Goal: Browse casually: Explore the website without a specific task or goal

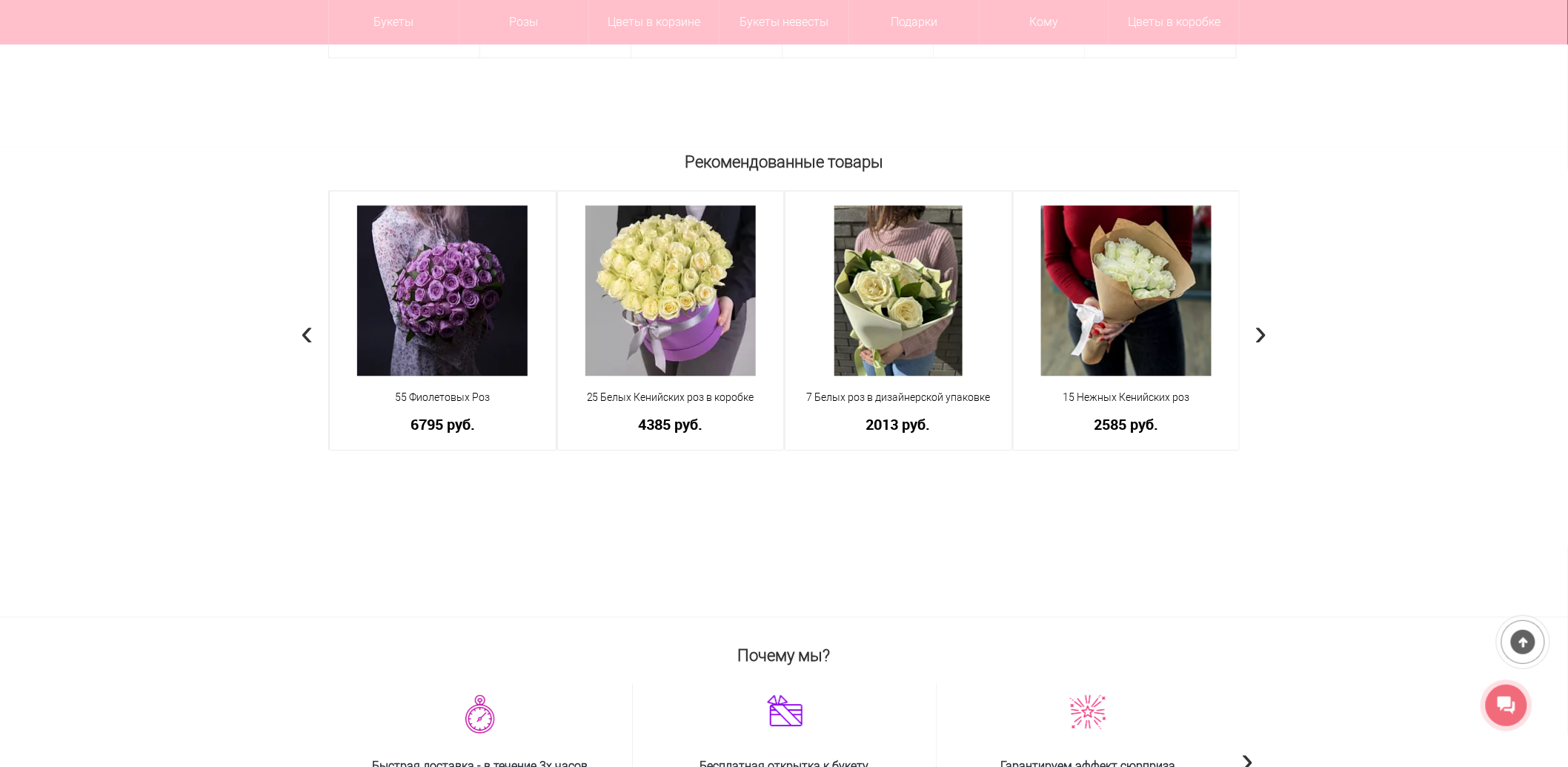
scroll to position [1316, 0]
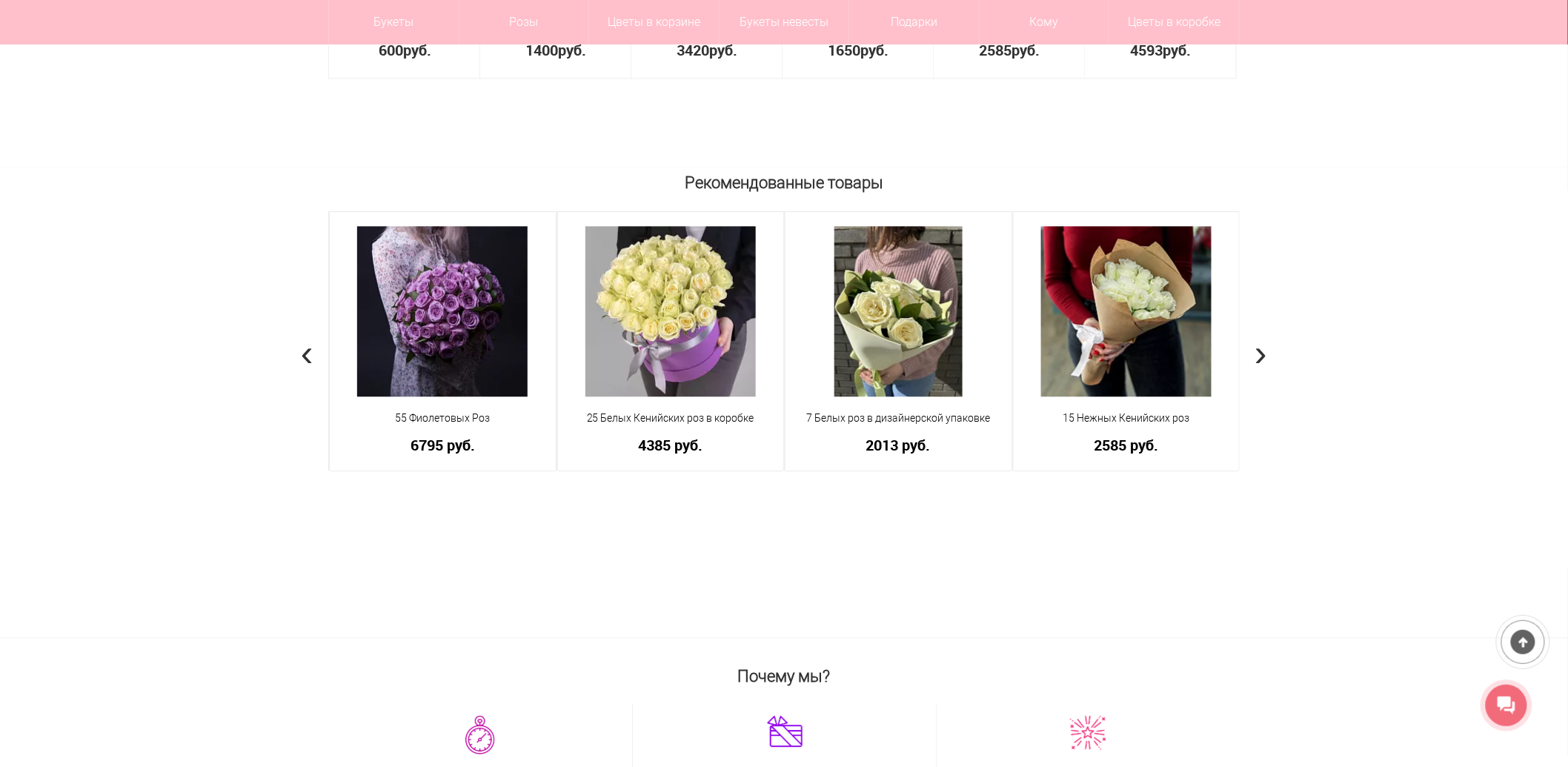
click at [1269, 357] on div "Рекомендованные товары 101 Яркая розовая роза в упаковке Роза Эквадор - 101 шт …" at bounding box center [784, 401] width 1568 height 470
click at [1263, 356] on span "›" at bounding box center [1261, 352] width 13 height 43
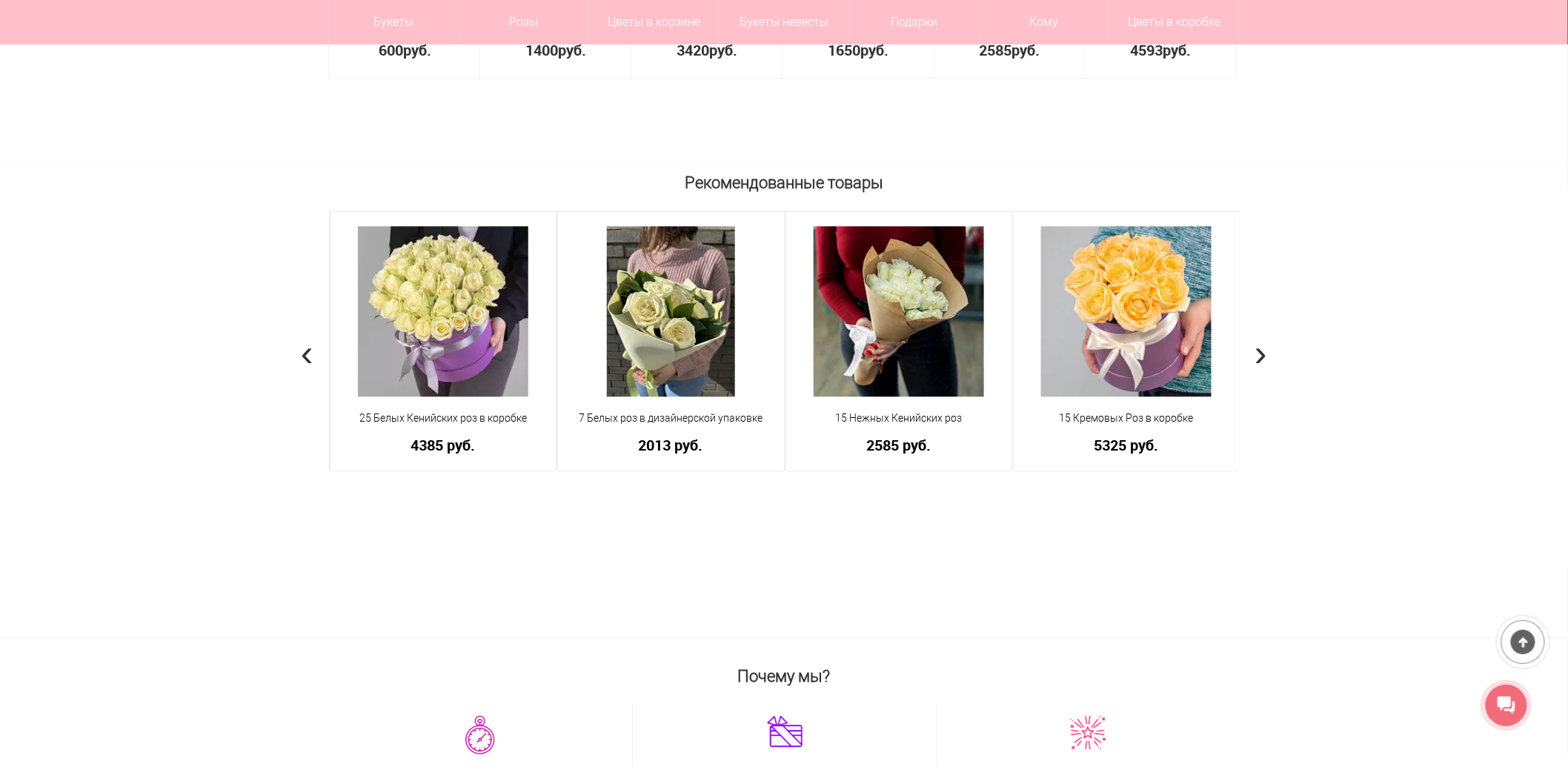
click at [1263, 356] on span "›" at bounding box center [1261, 352] width 13 height 43
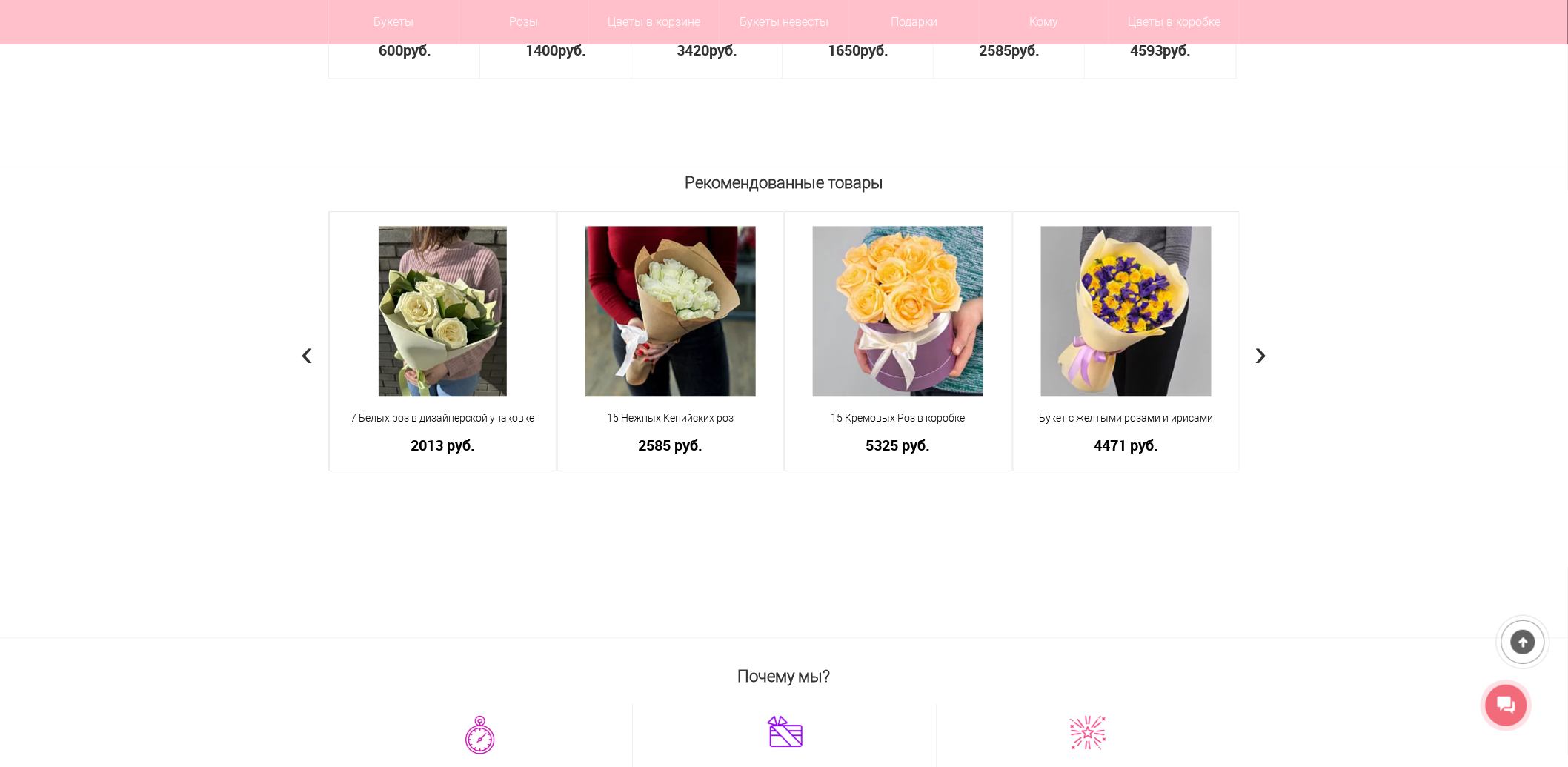
click at [1263, 356] on span "›" at bounding box center [1261, 352] width 13 height 43
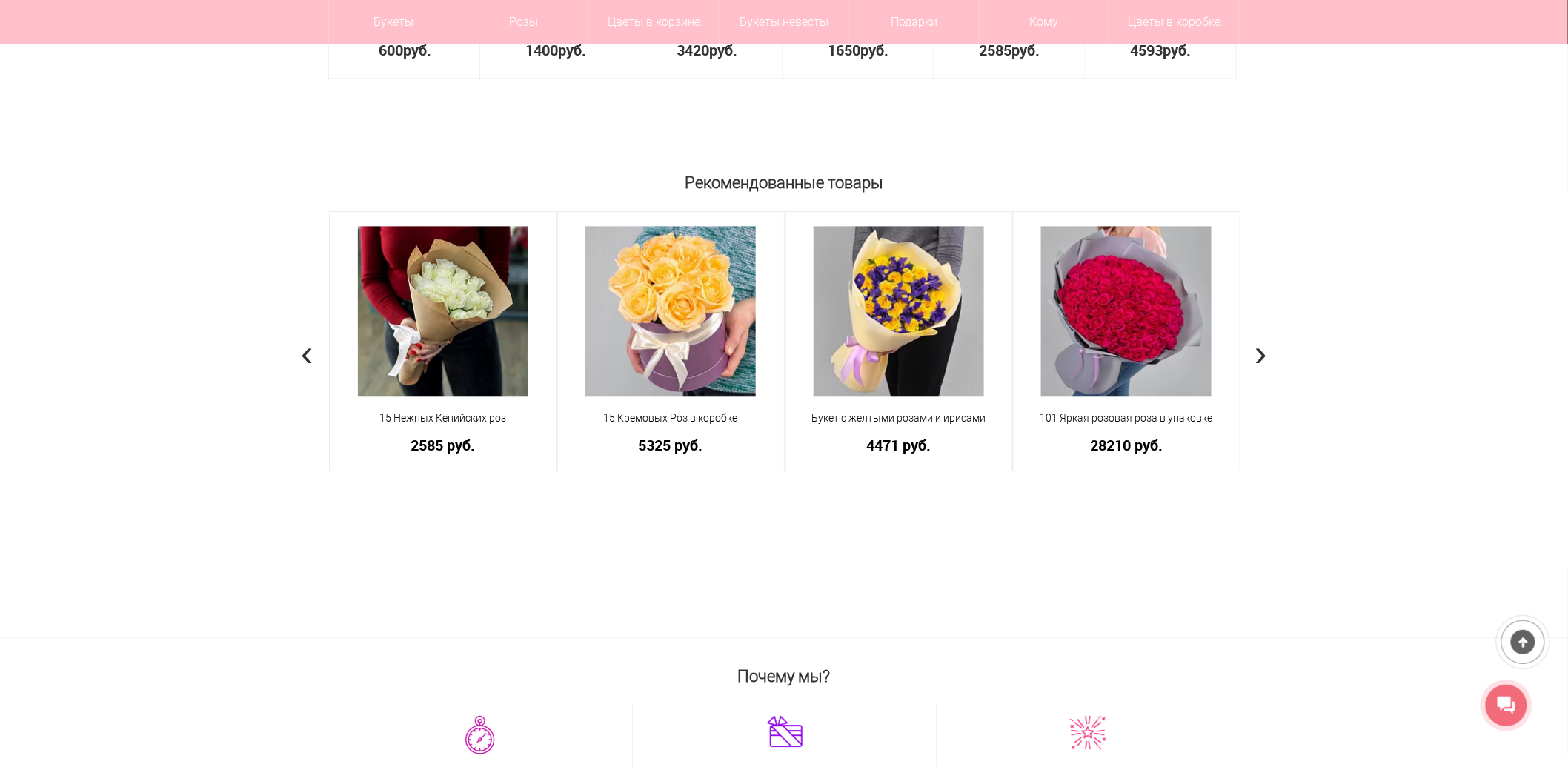
click at [1263, 356] on span "›" at bounding box center [1261, 352] width 13 height 43
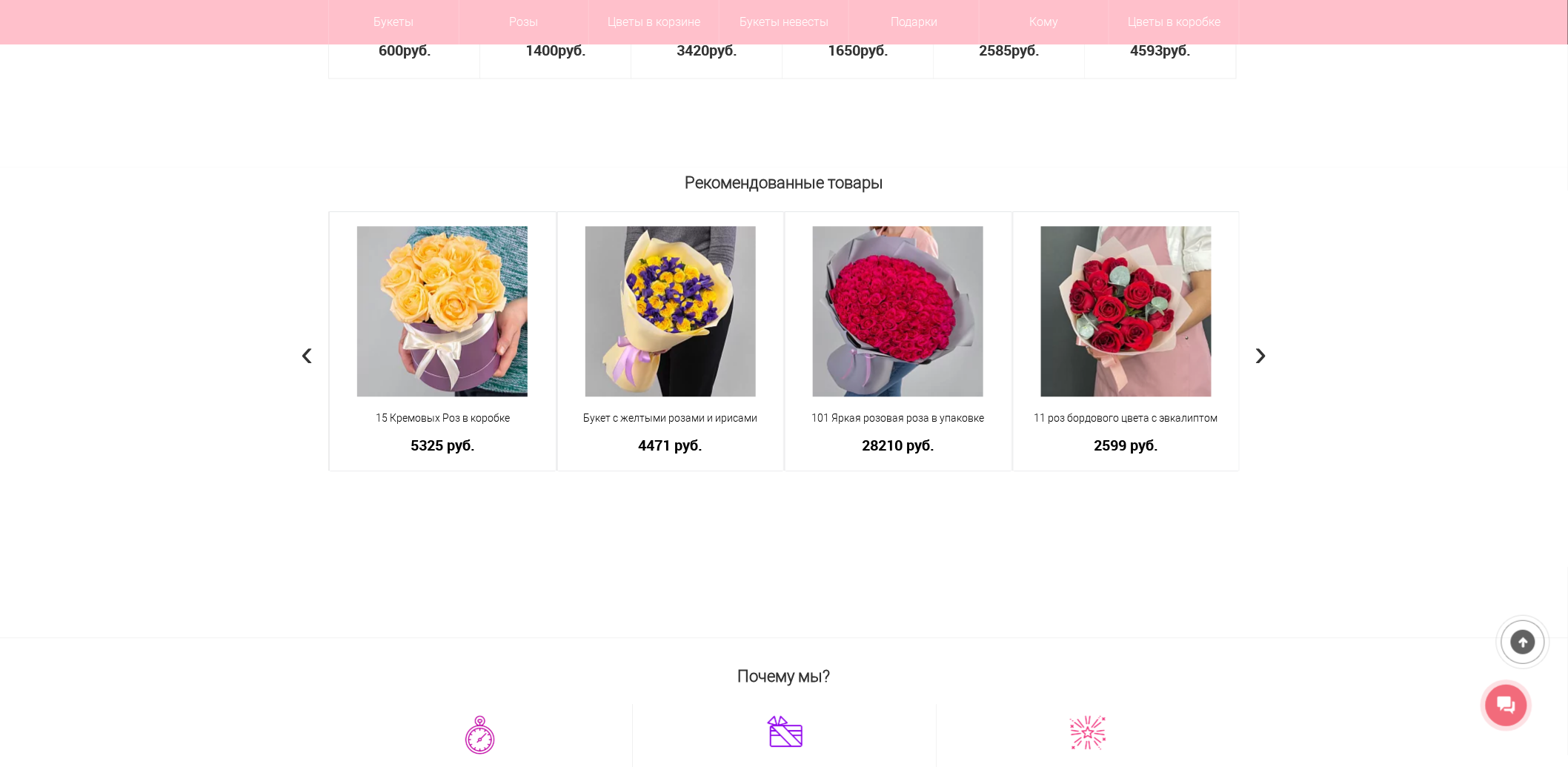
click at [1263, 356] on span "›" at bounding box center [1261, 352] width 13 height 43
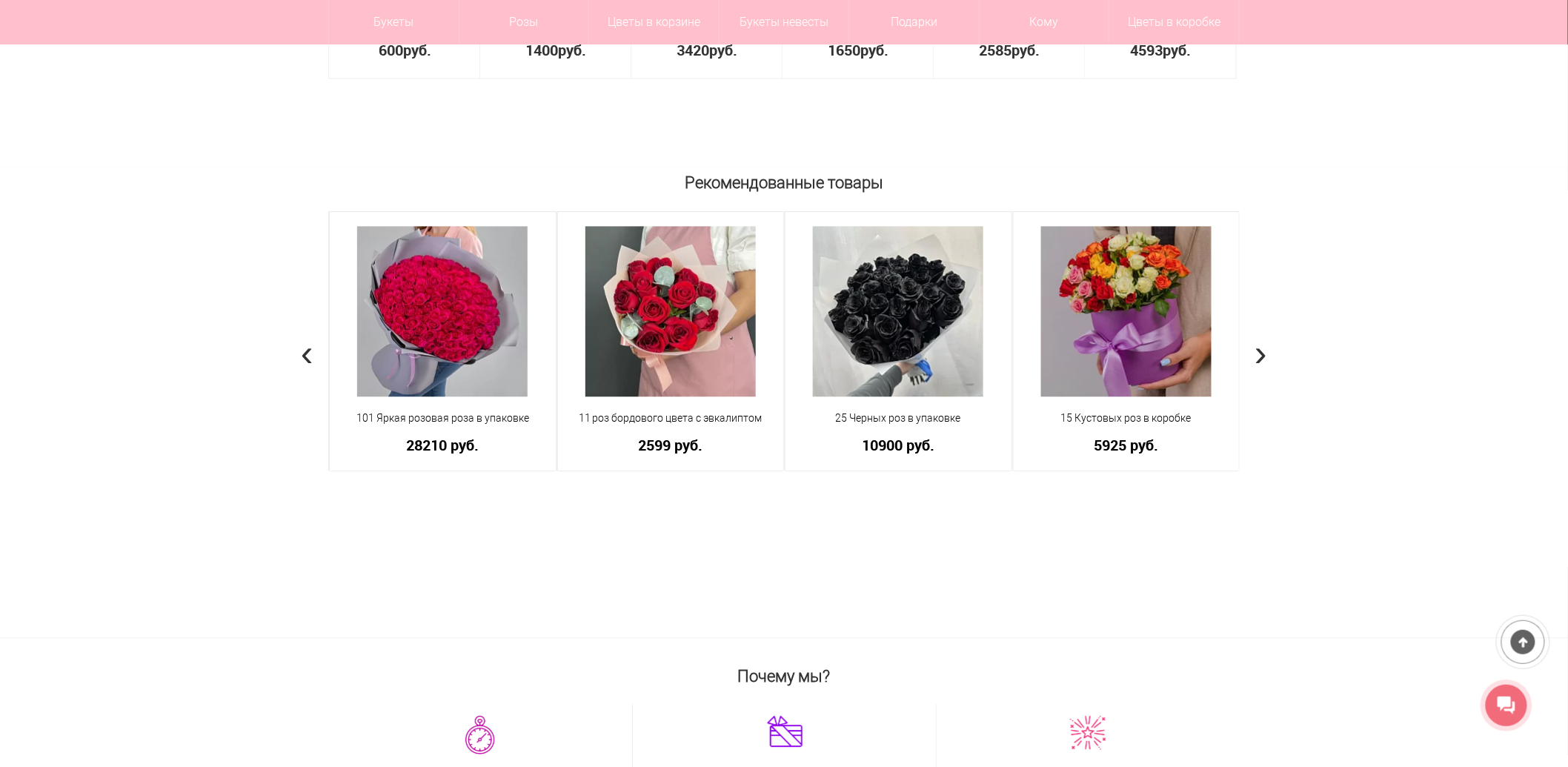
click at [1263, 356] on span "›" at bounding box center [1261, 352] width 13 height 43
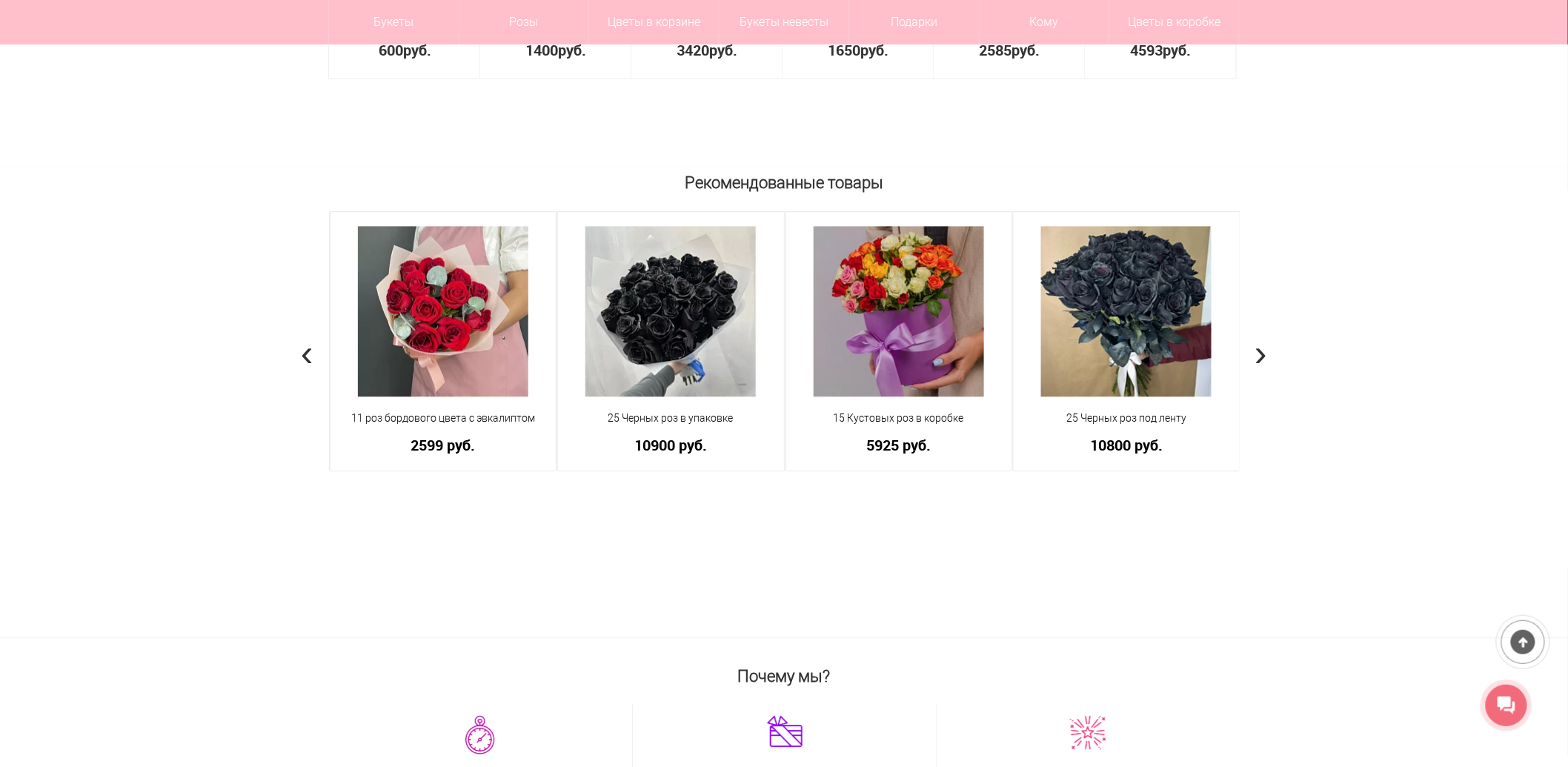
click at [1263, 356] on span "›" at bounding box center [1261, 352] width 13 height 43
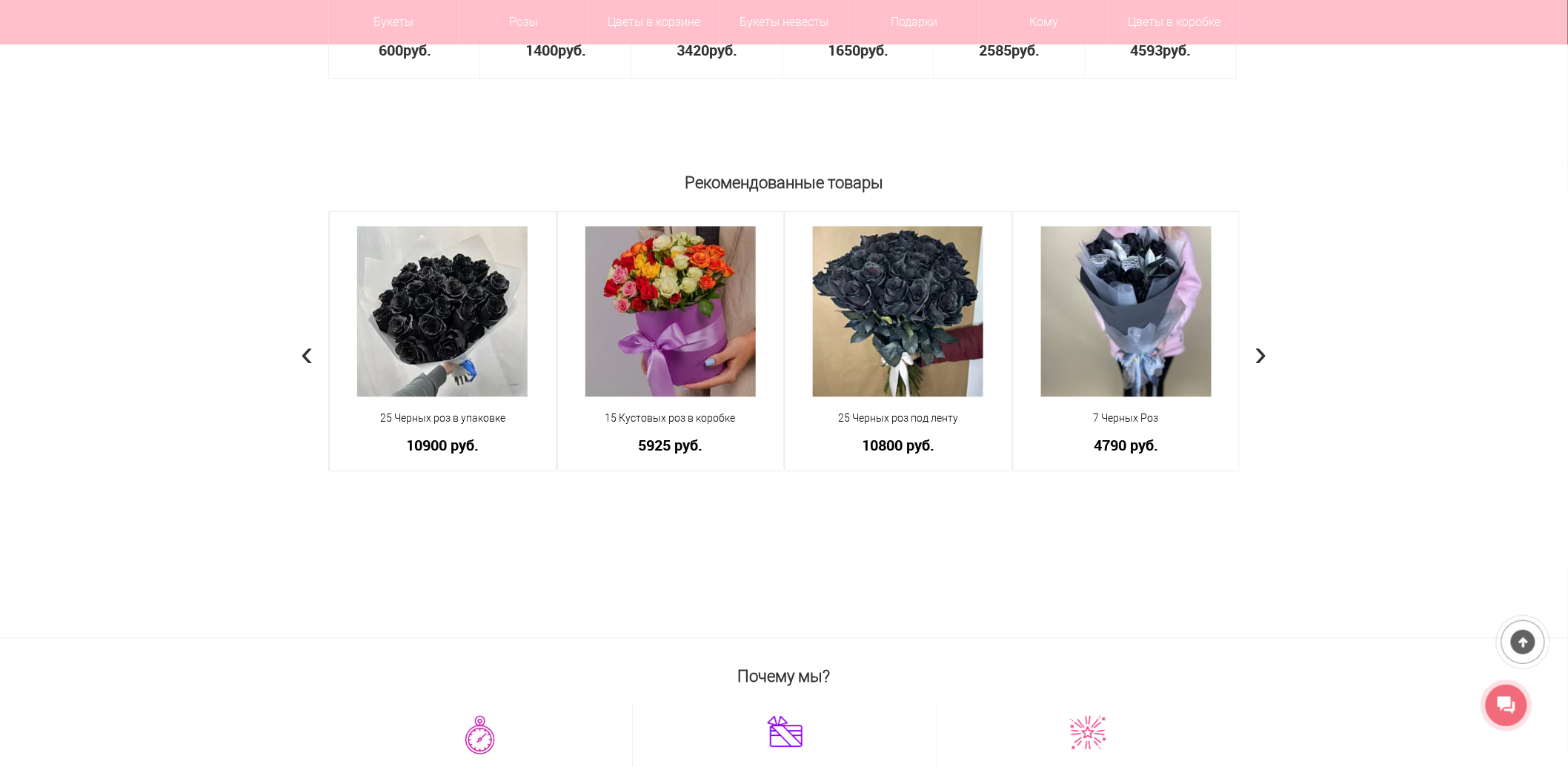
click at [1265, 345] on span "›" at bounding box center [1261, 352] width 13 height 43
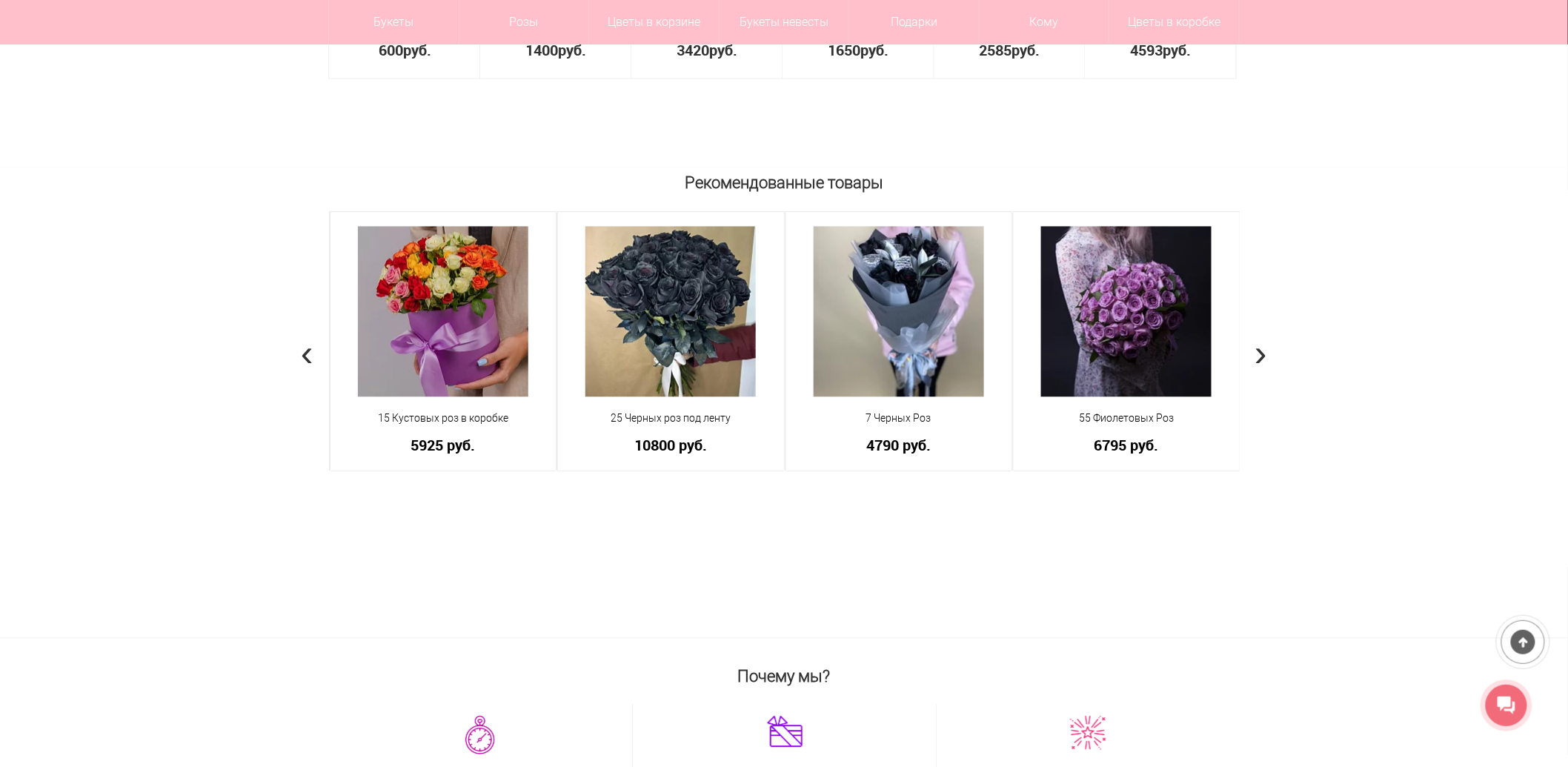
click at [1265, 349] on span "›" at bounding box center [1261, 352] width 13 height 43
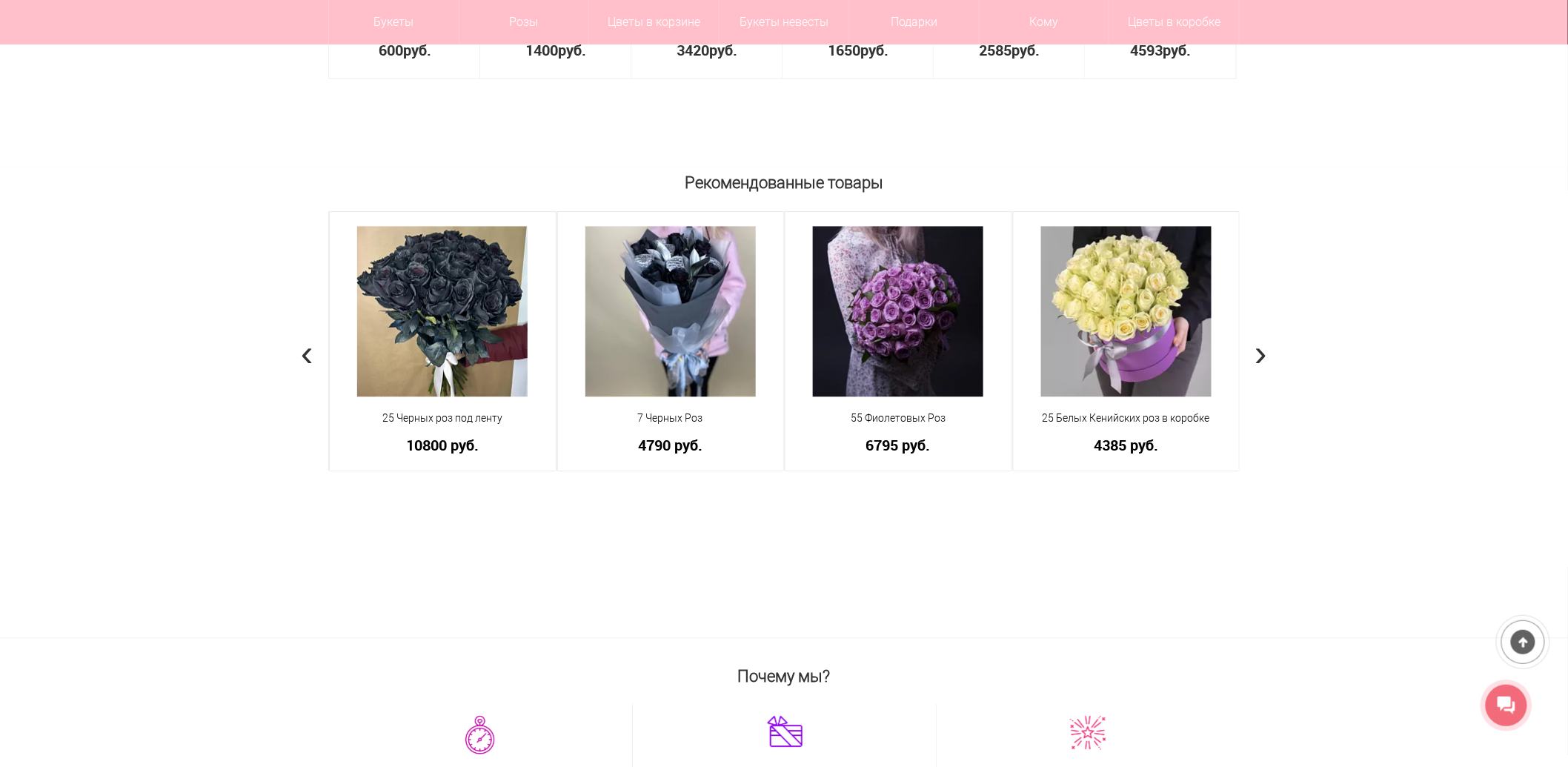
click at [1265, 349] on span "›" at bounding box center [1261, 352] width 13 height 43
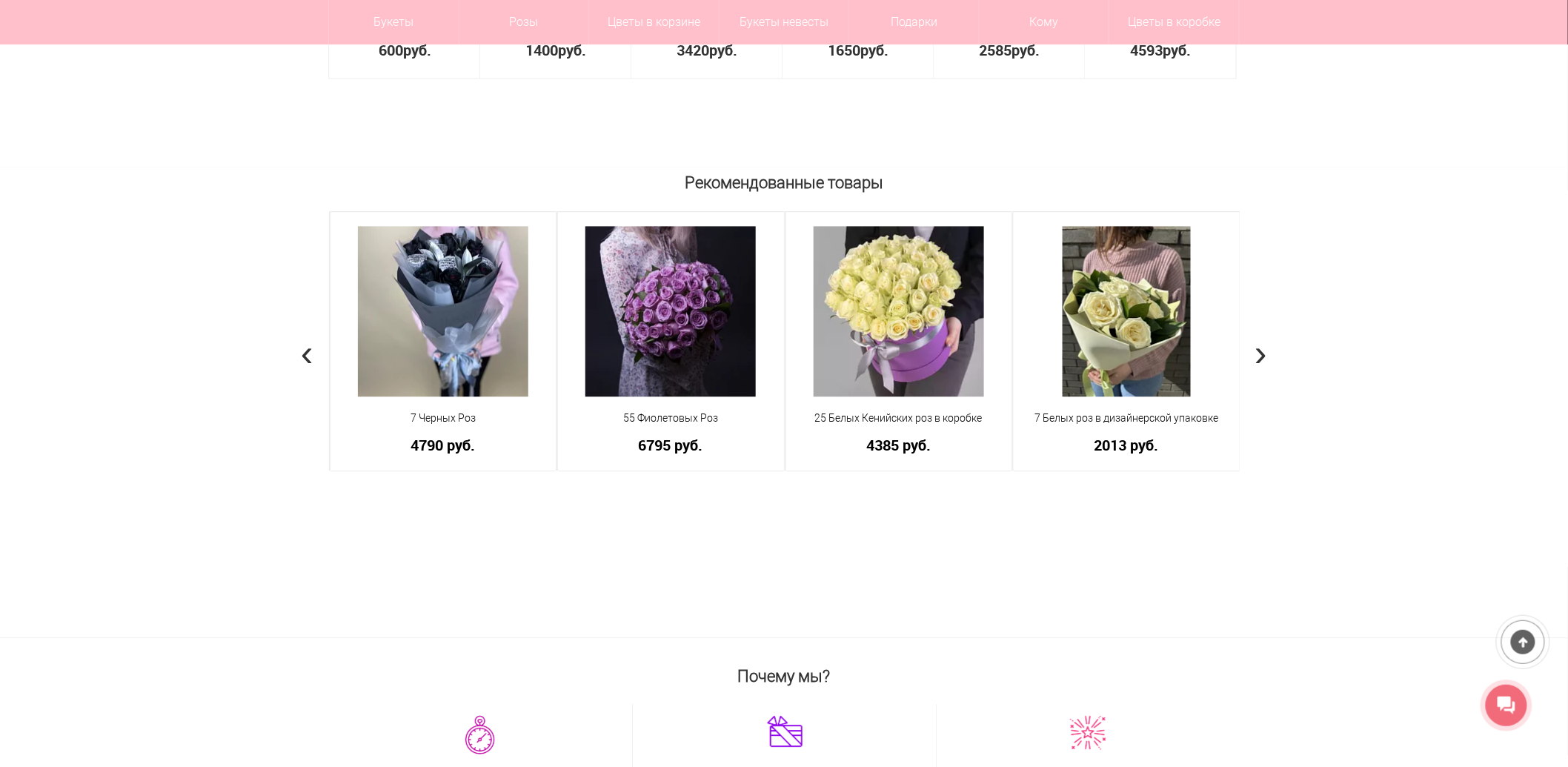
click at [1265, 349] on span "›" at bounding box center [1261, 352] width 13 height 43
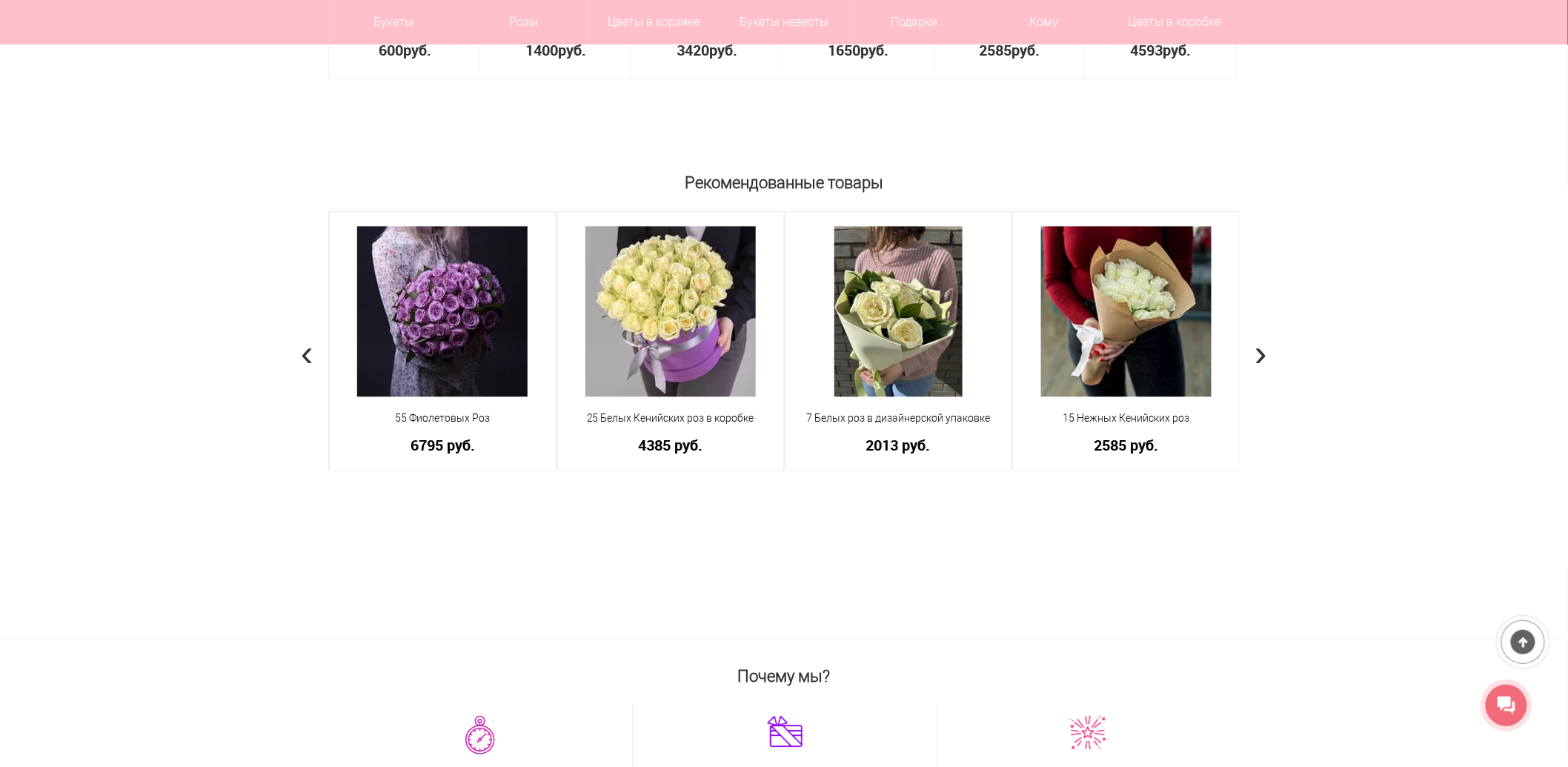
click at [1265, 349] on span "›" at bounding box center [1261, 352] width 13 height 43
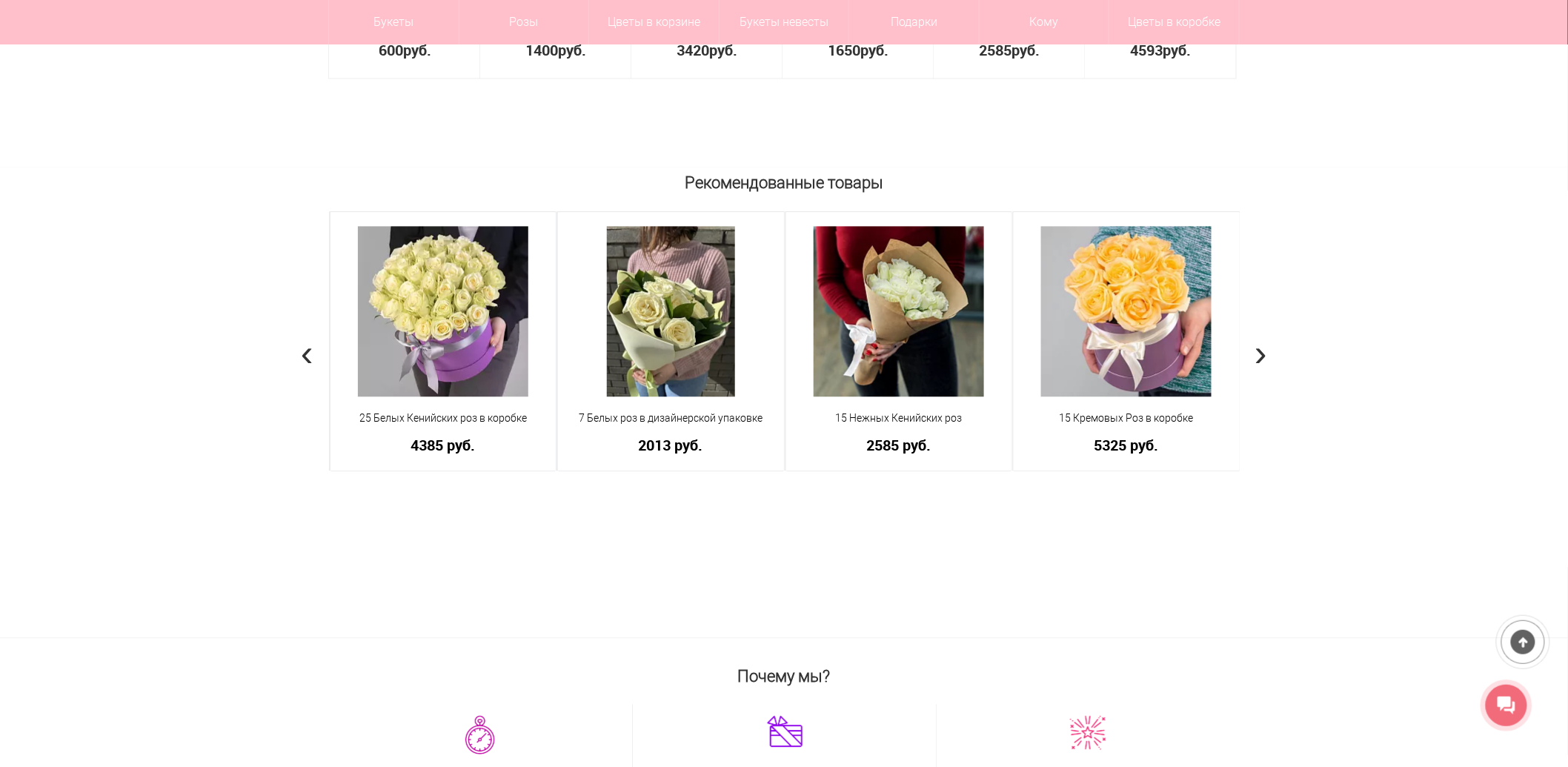
click at [1265, 349] on span "›" at bounding box center [1261, 352] width 13 height 43
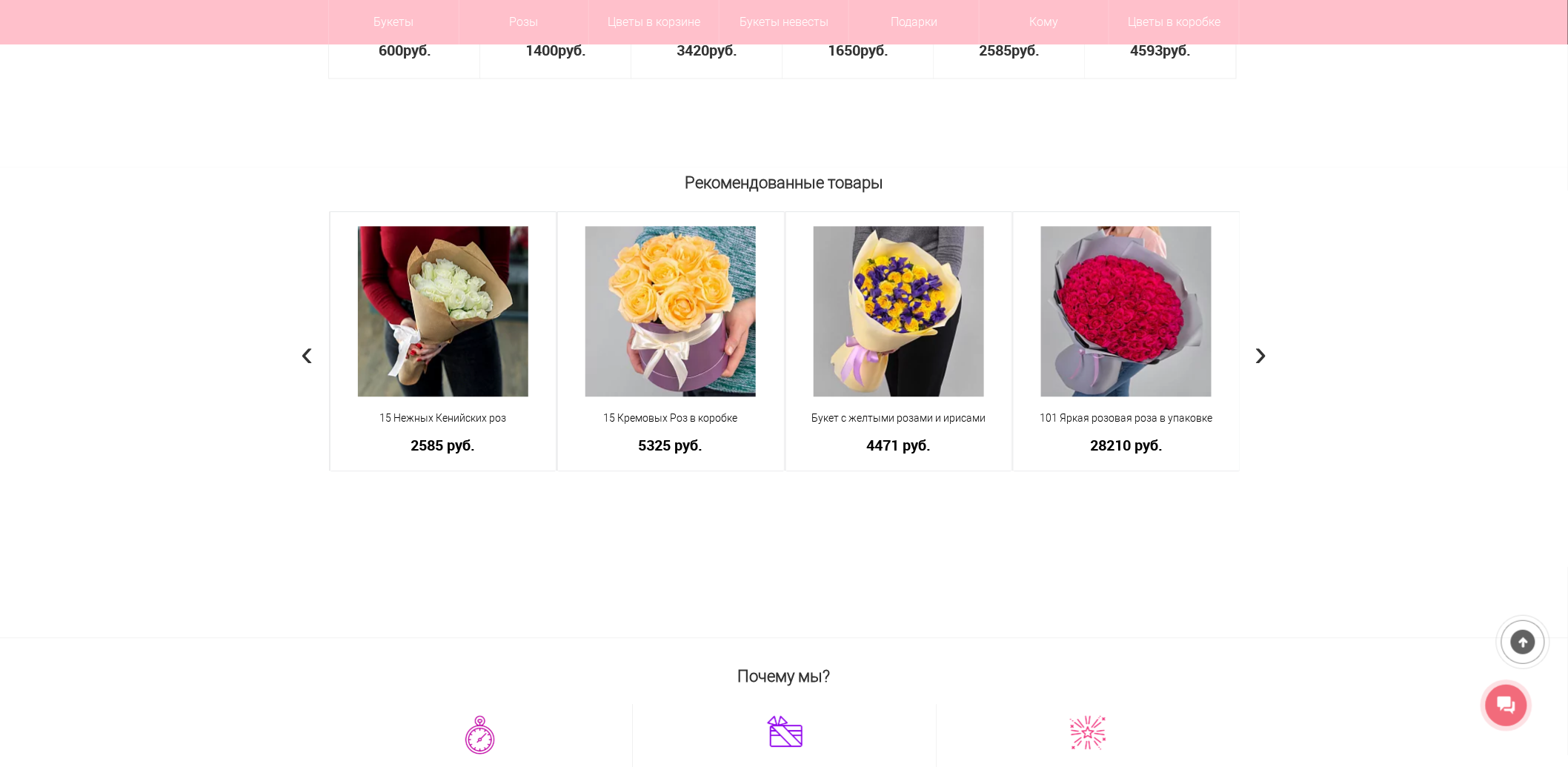
click at [1265, 350] on span "›" at bounding box center [1261, 352] width 13 height 43
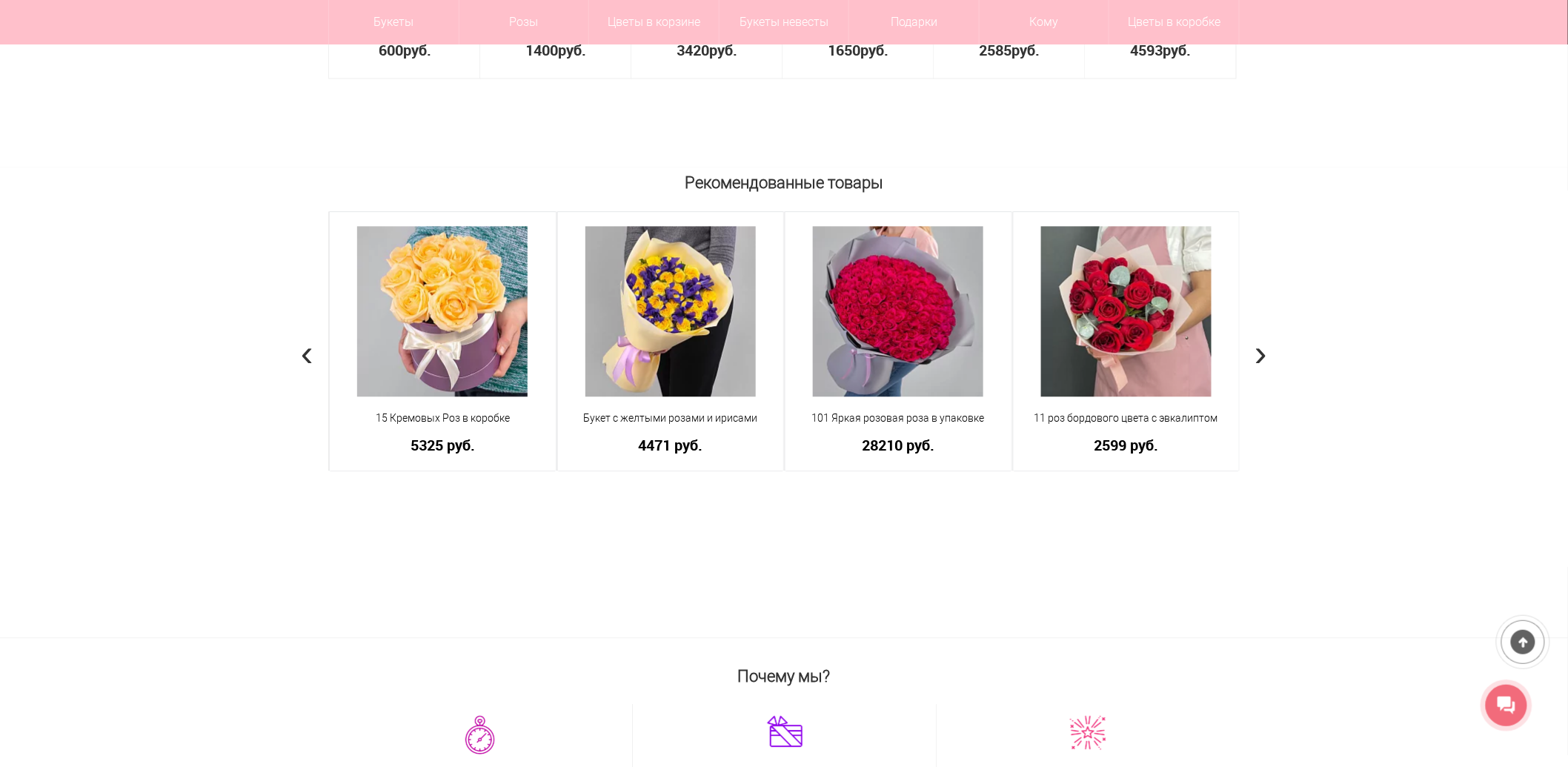
click at [1265, 350] on span "›" at bounding box center [1261, 352] width 13 height 43
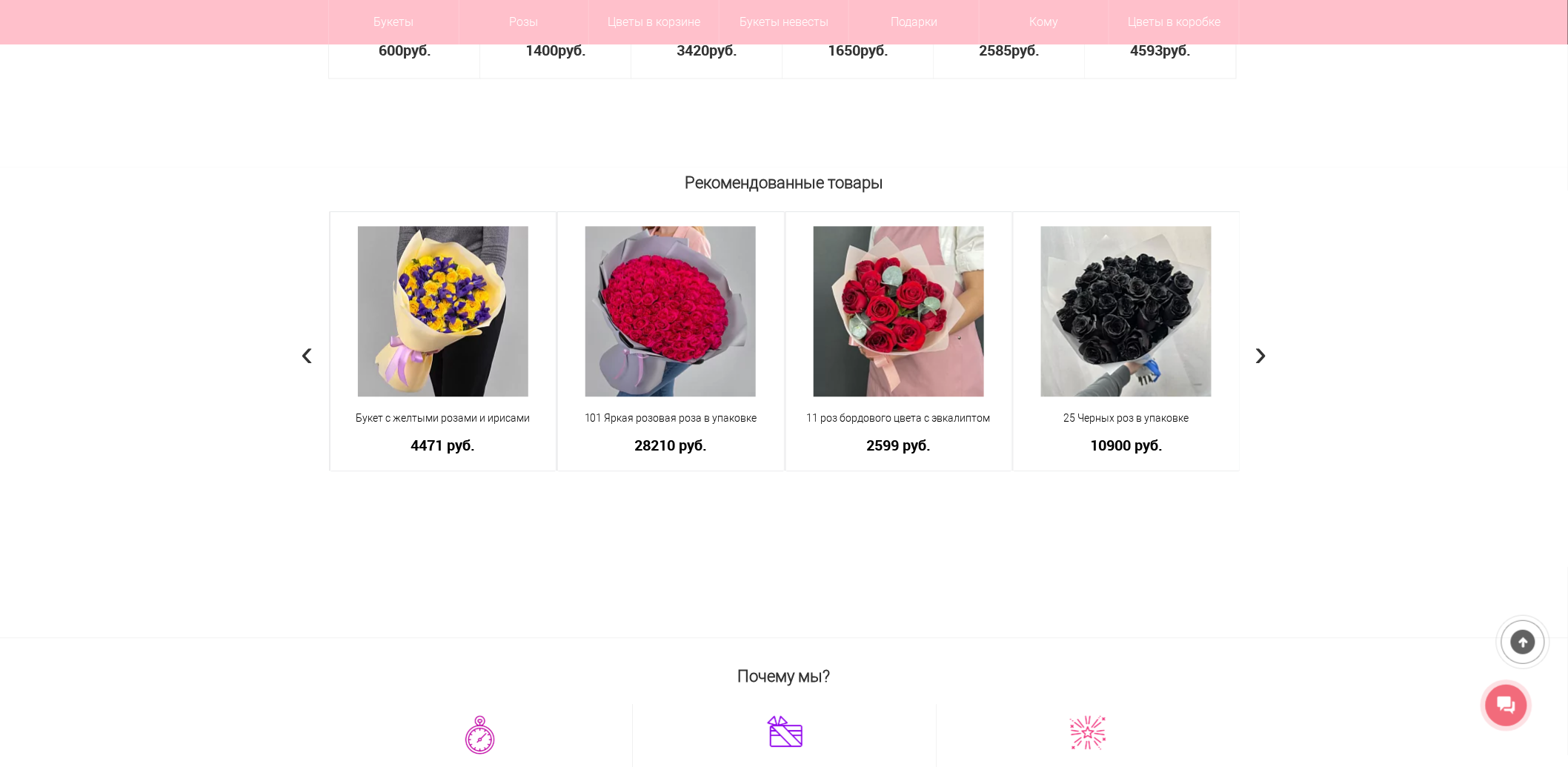
click at [1265, 350] on span "›" at bounding box center [1261, 352] width 13 height 43
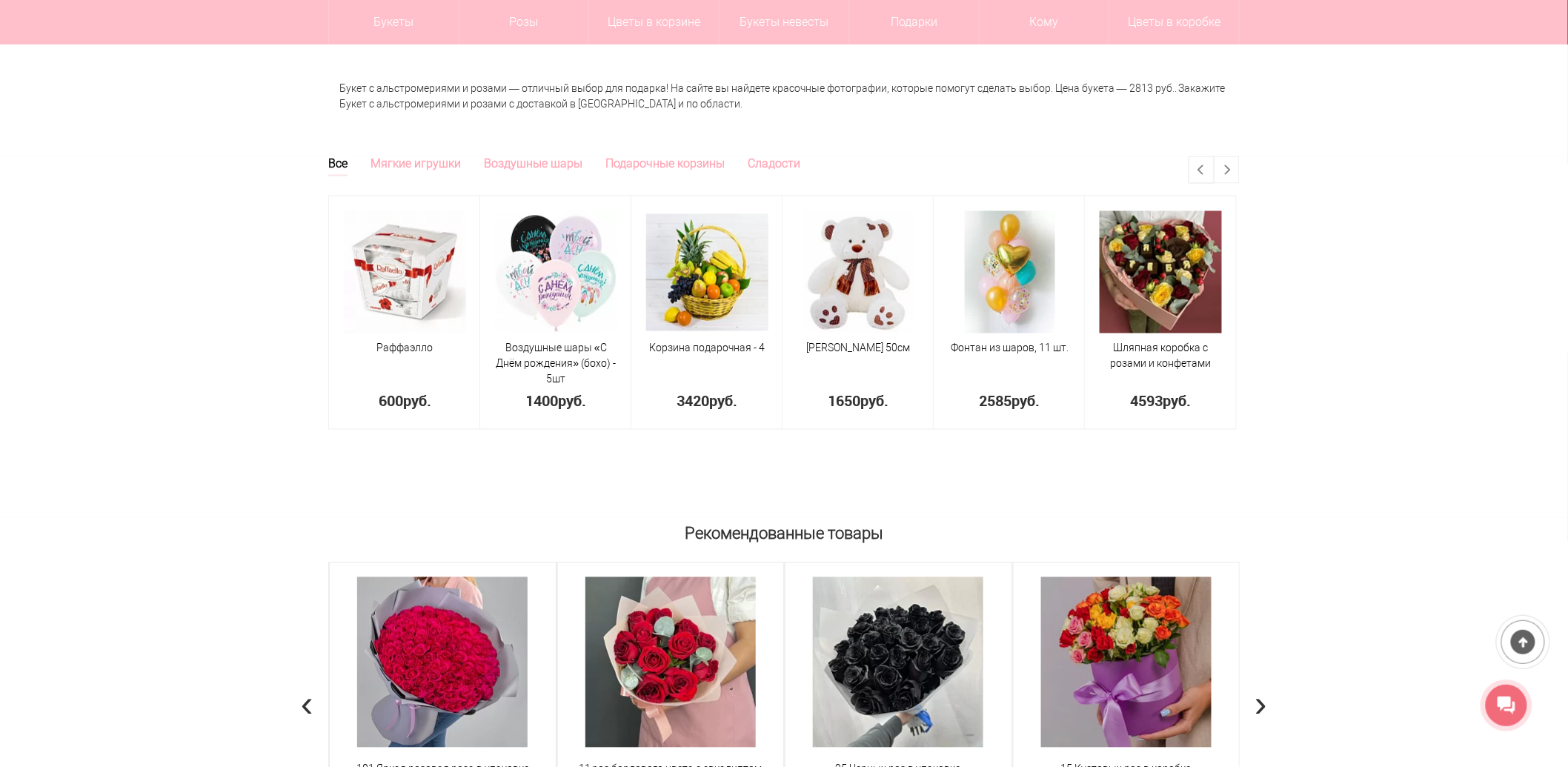
scroll to position [905, 0]
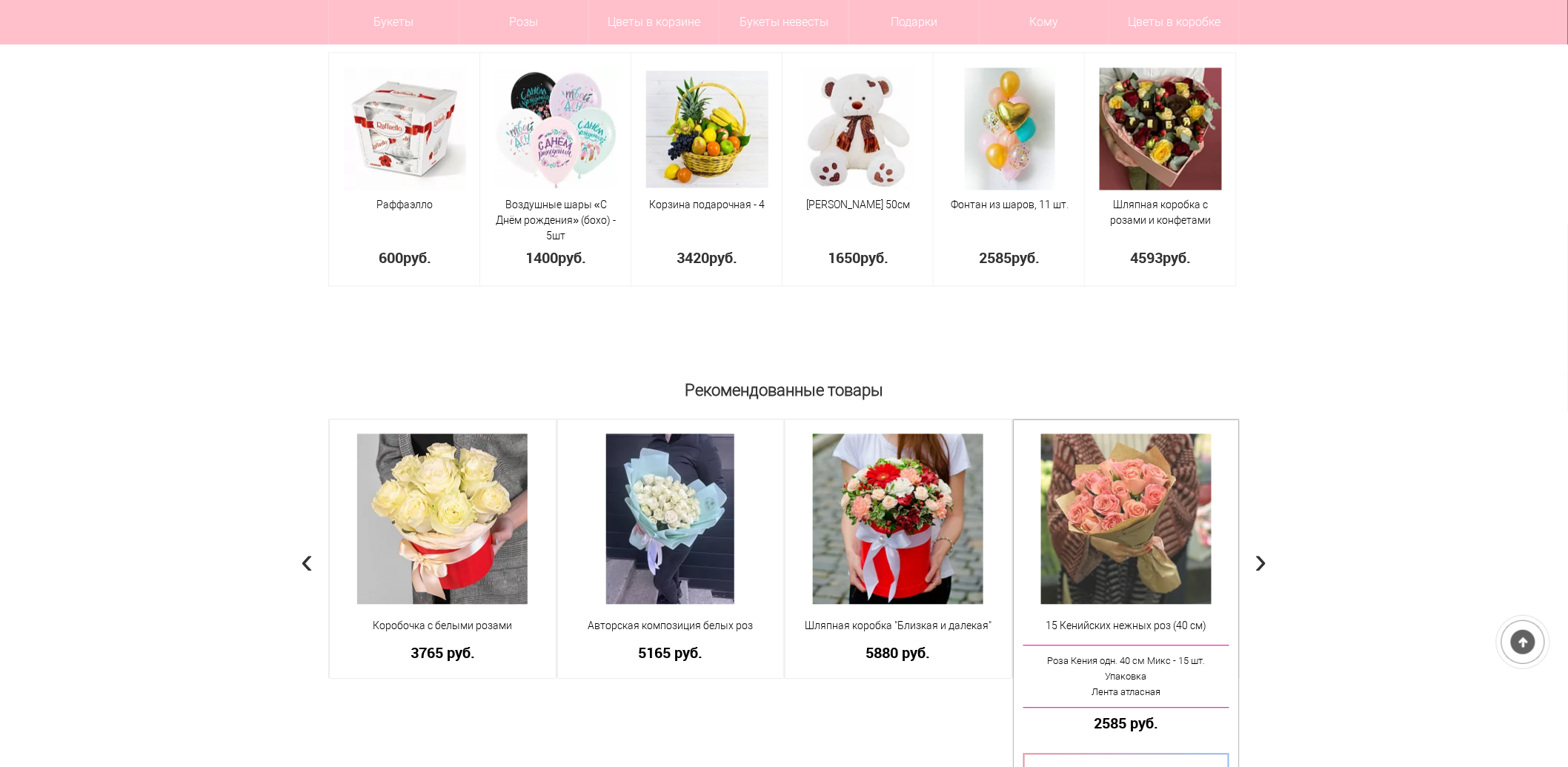
scroll to position [1099, 0]
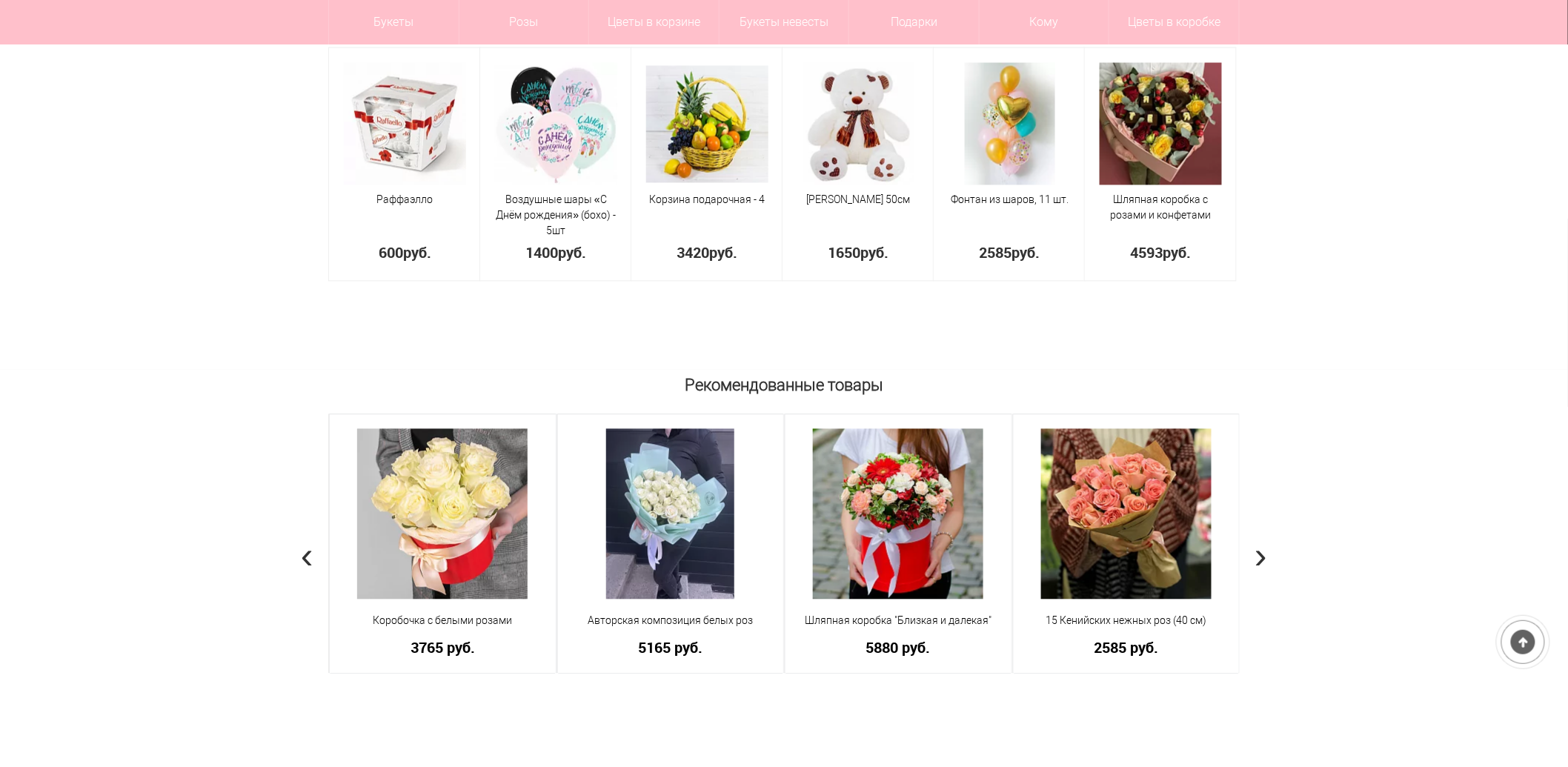
click at [1253, 549] on div "Рекомендованные товары 15 Нежных роз Кенийская Роза - 15 шт Зелень Дизайнерская…" at bounding box center [784, 604] width 1568 height 470
click at [1262, 552] on span "›" at bounding box center [1261, 555] width 13 height 43
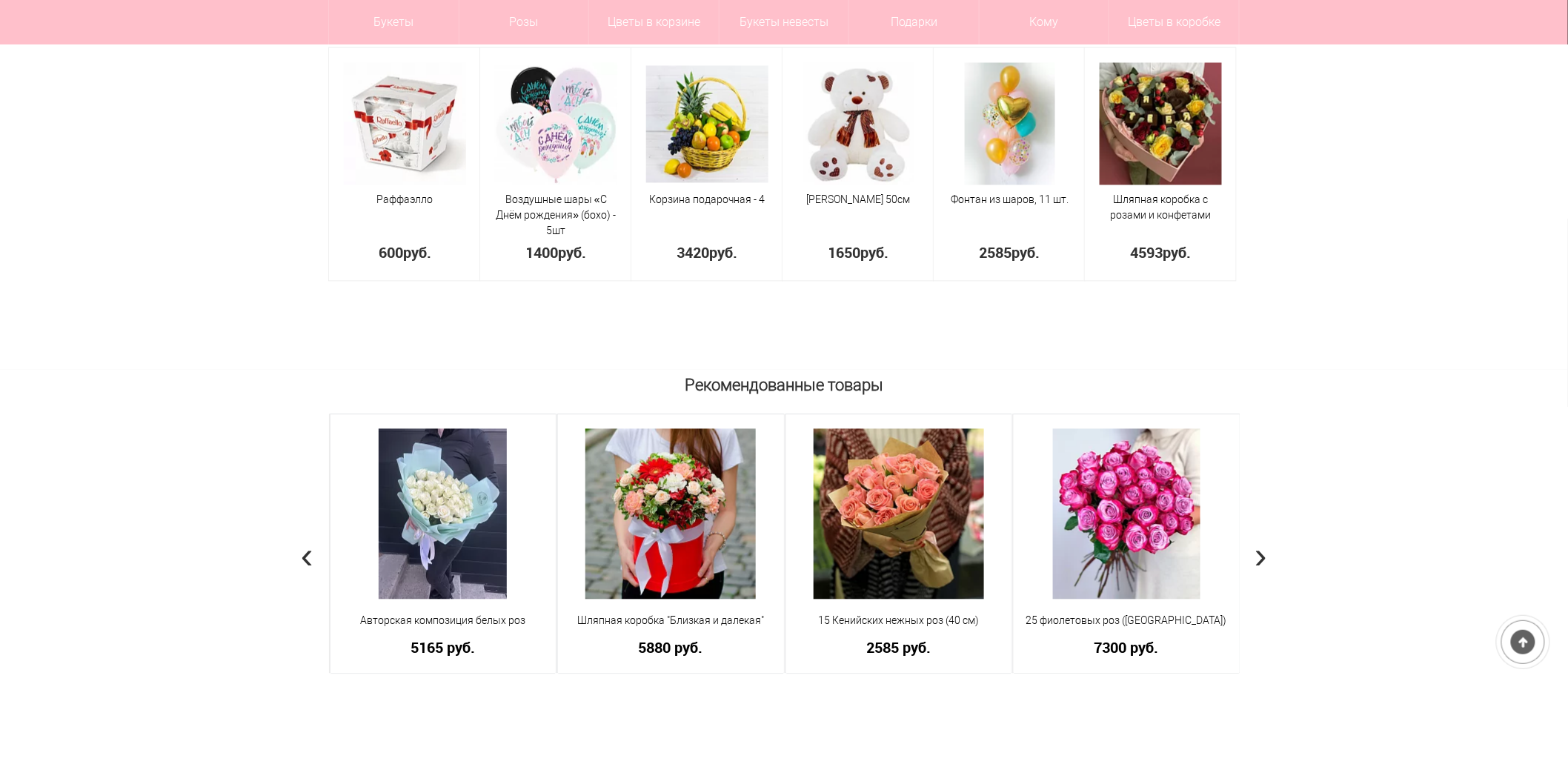
click at [1262, 552] on span "›" at bounding box center [1261, 555] width 13 height 43
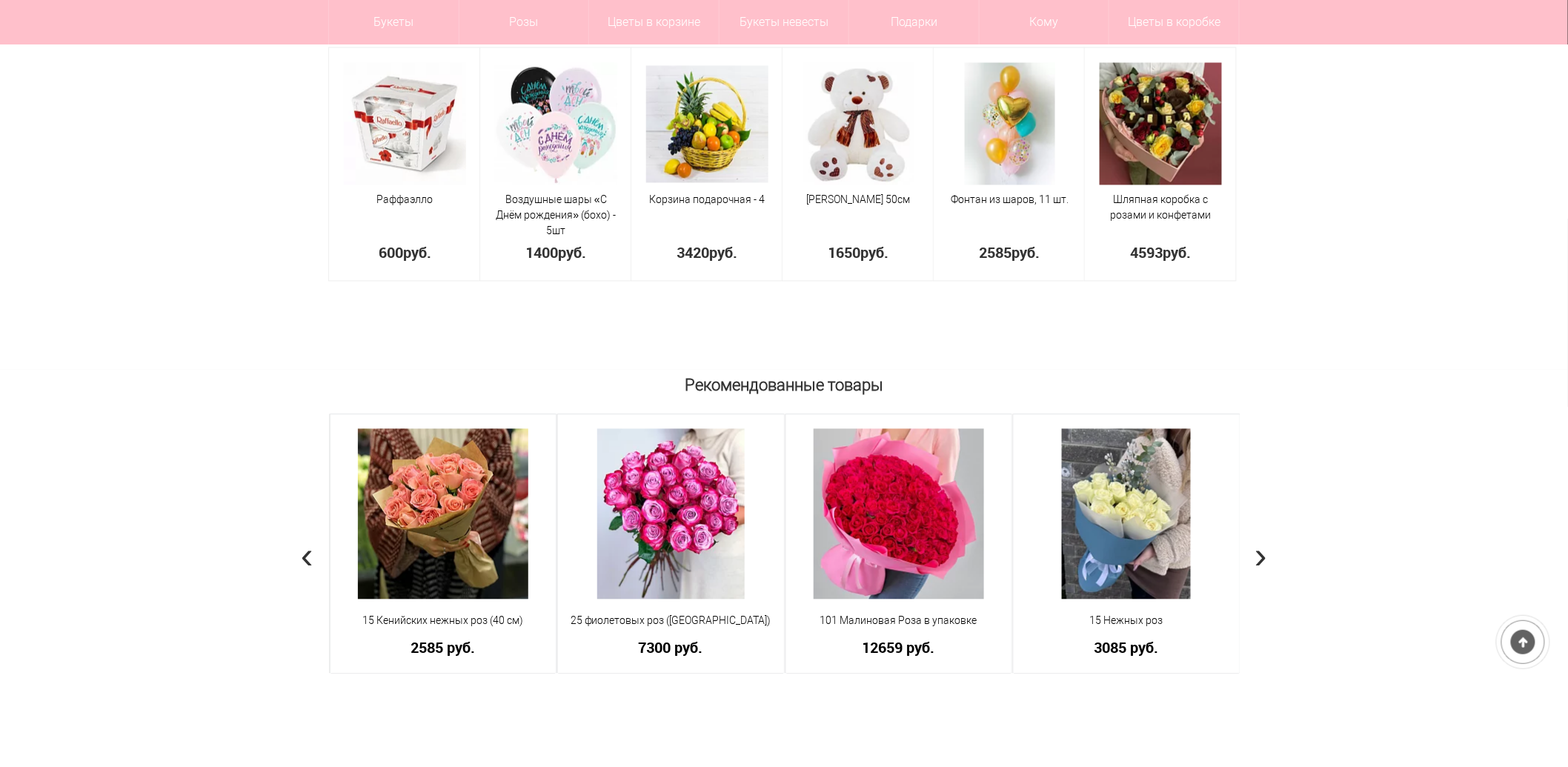
click at [1262, 552] on span "›" at bounding box center [1261, 555] width 13 height 43
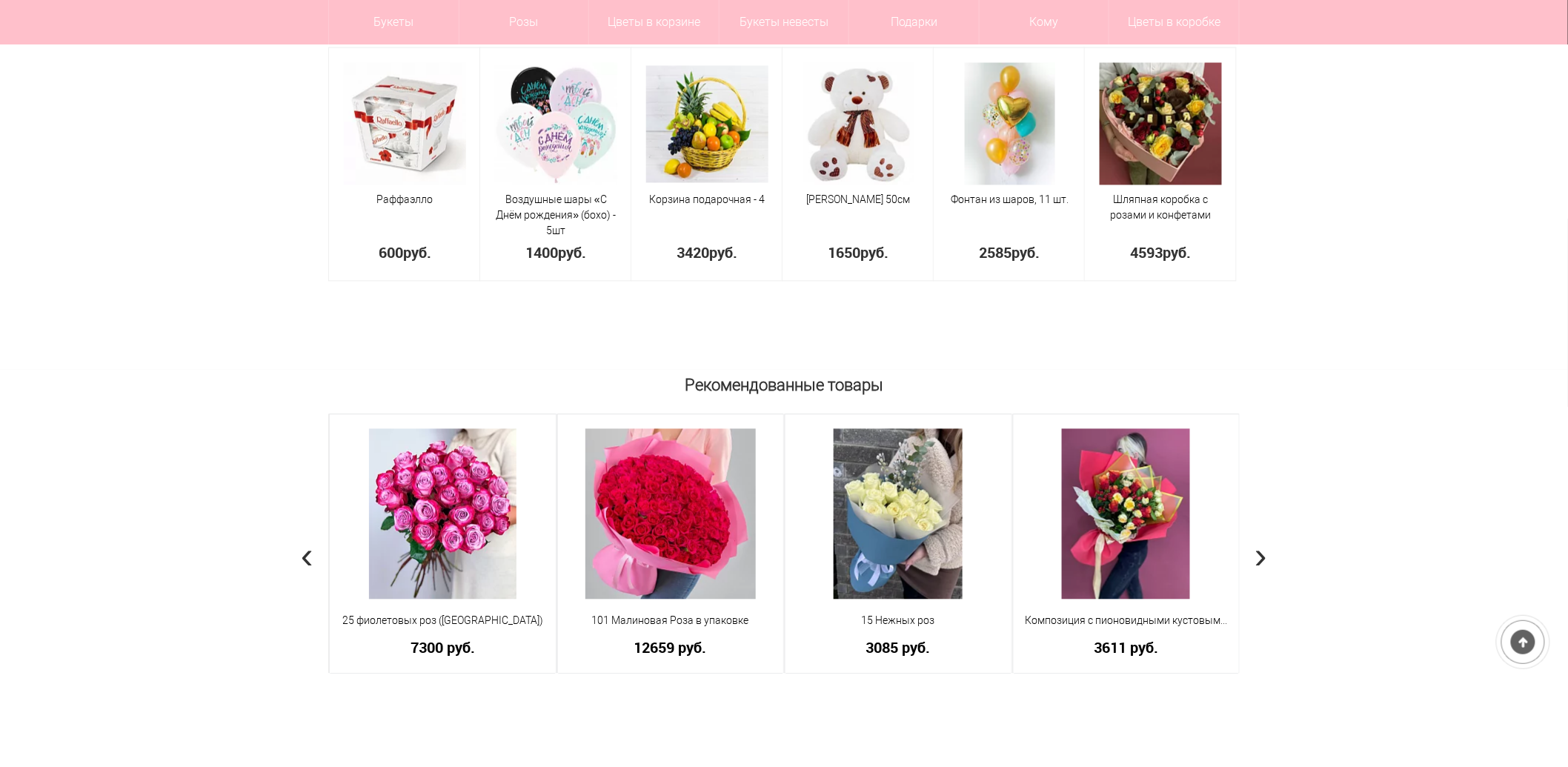
click at [1262, 553] on span "›" at bounding box center [1261, 555] width 13 height 43
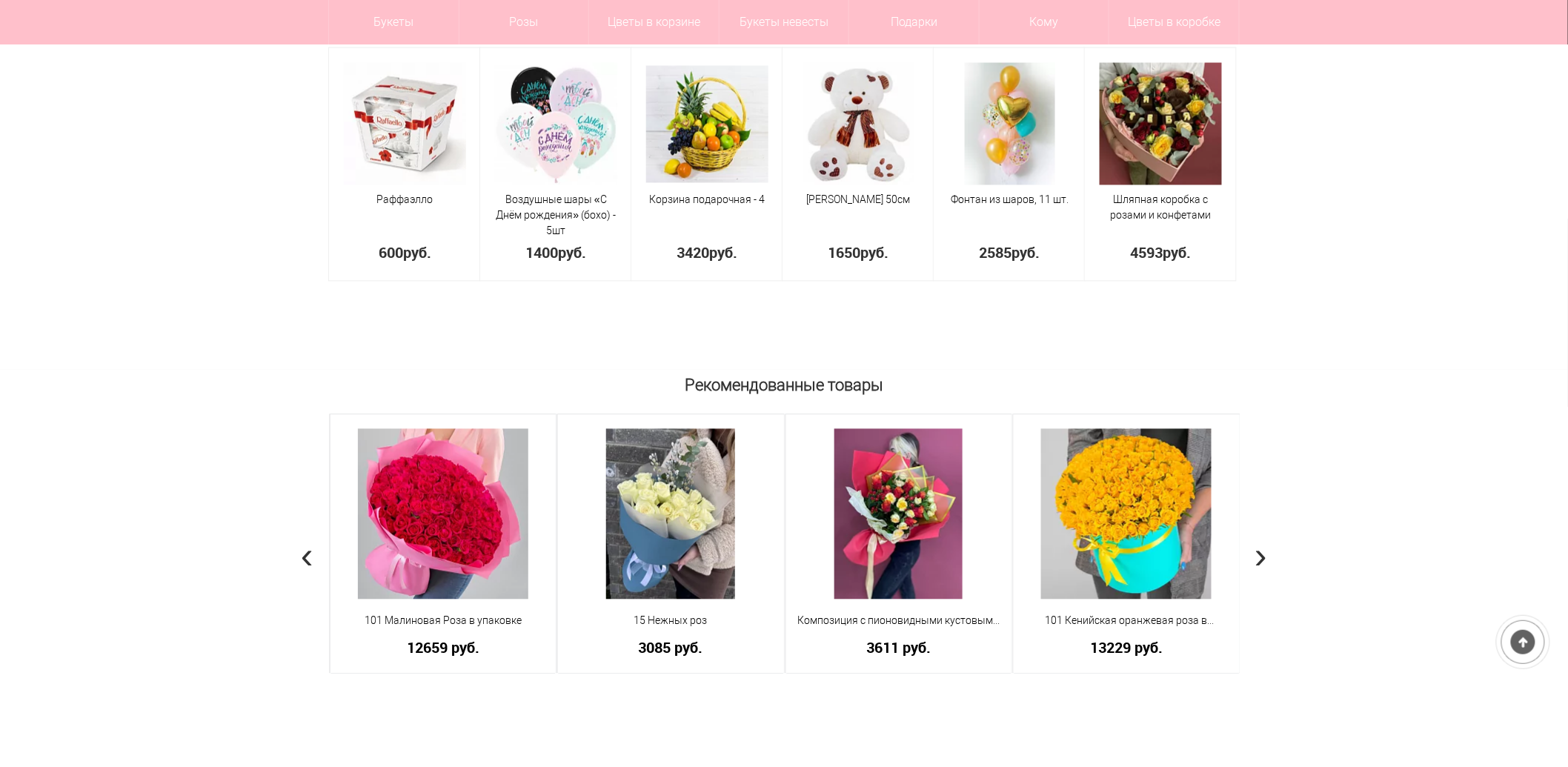
click at [1262, 553] on span "›" at bounding box center [1261, 555] width 13 height 43
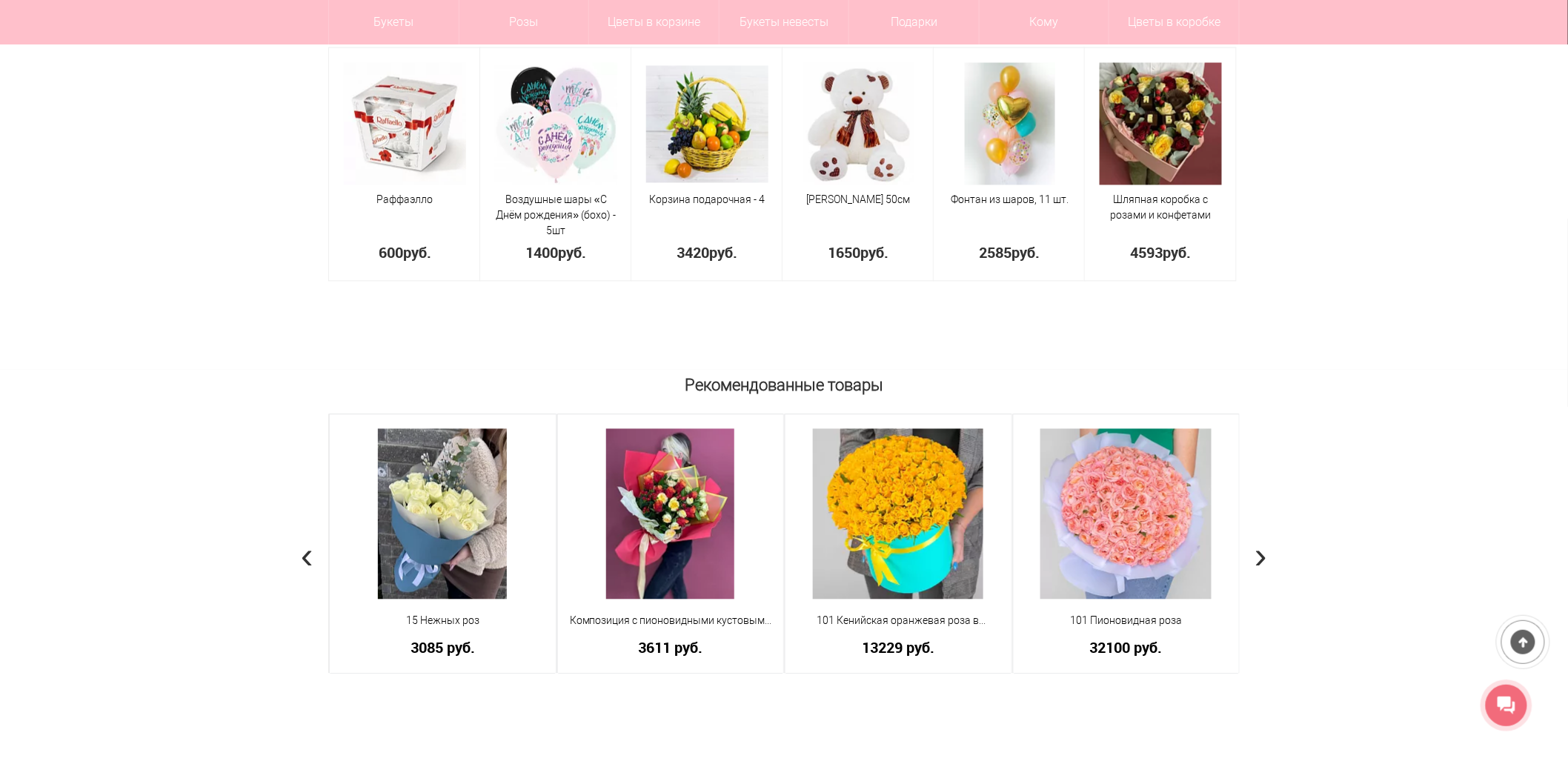
click at [1249, 559] on div "Рекомендованные товары 15 Нежных роз Кенийская Роза - 15 шт Зелень Дизайнерская…" at bounding box center [784, 604] width 933 height 470
click at [1254, 557] on span "›" at bounding box center [1261, 555] width 13 height 43
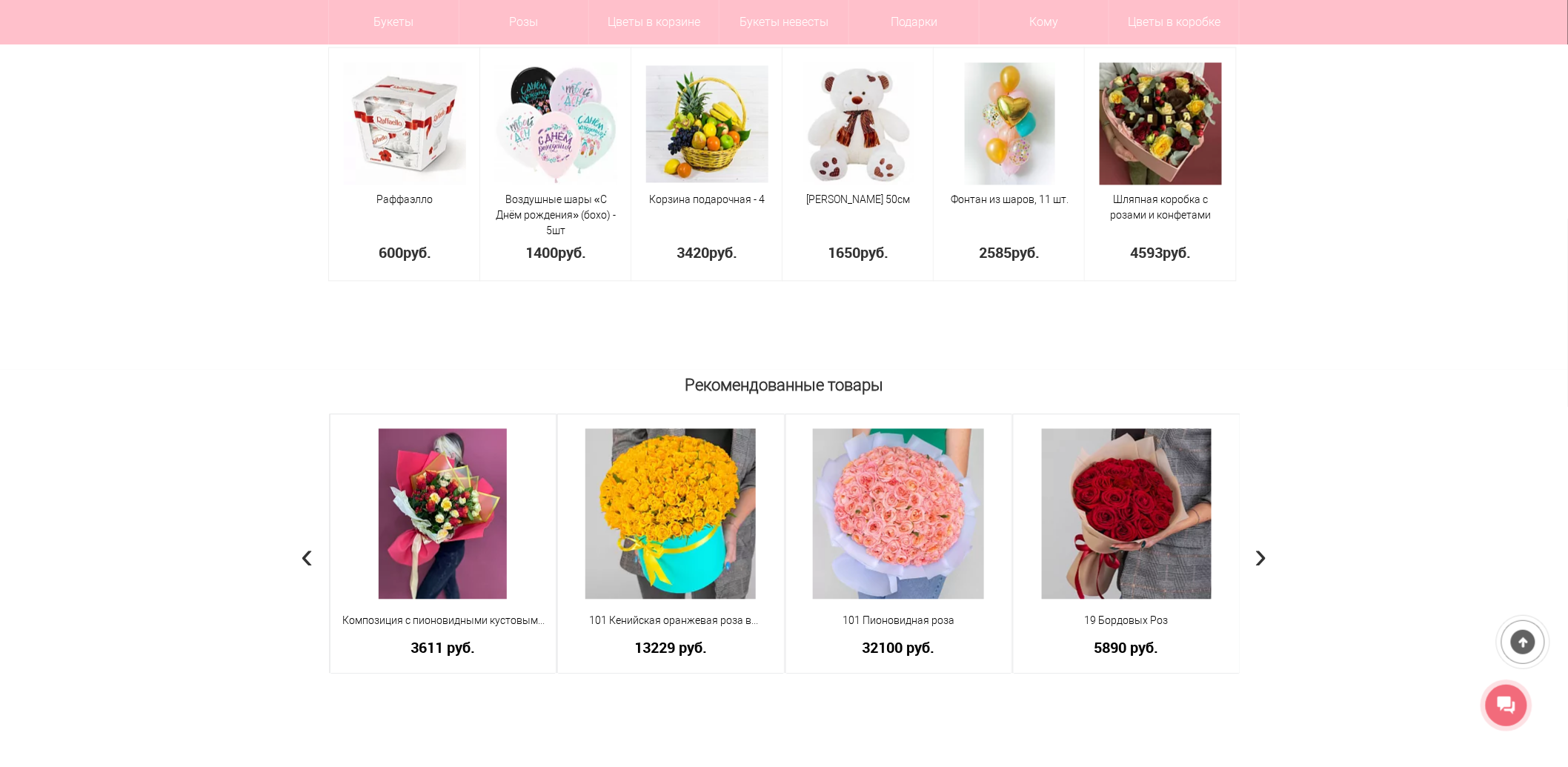
click at [1255, 558] on span "›" at bounding box center [1261, 555] width 13 height 43
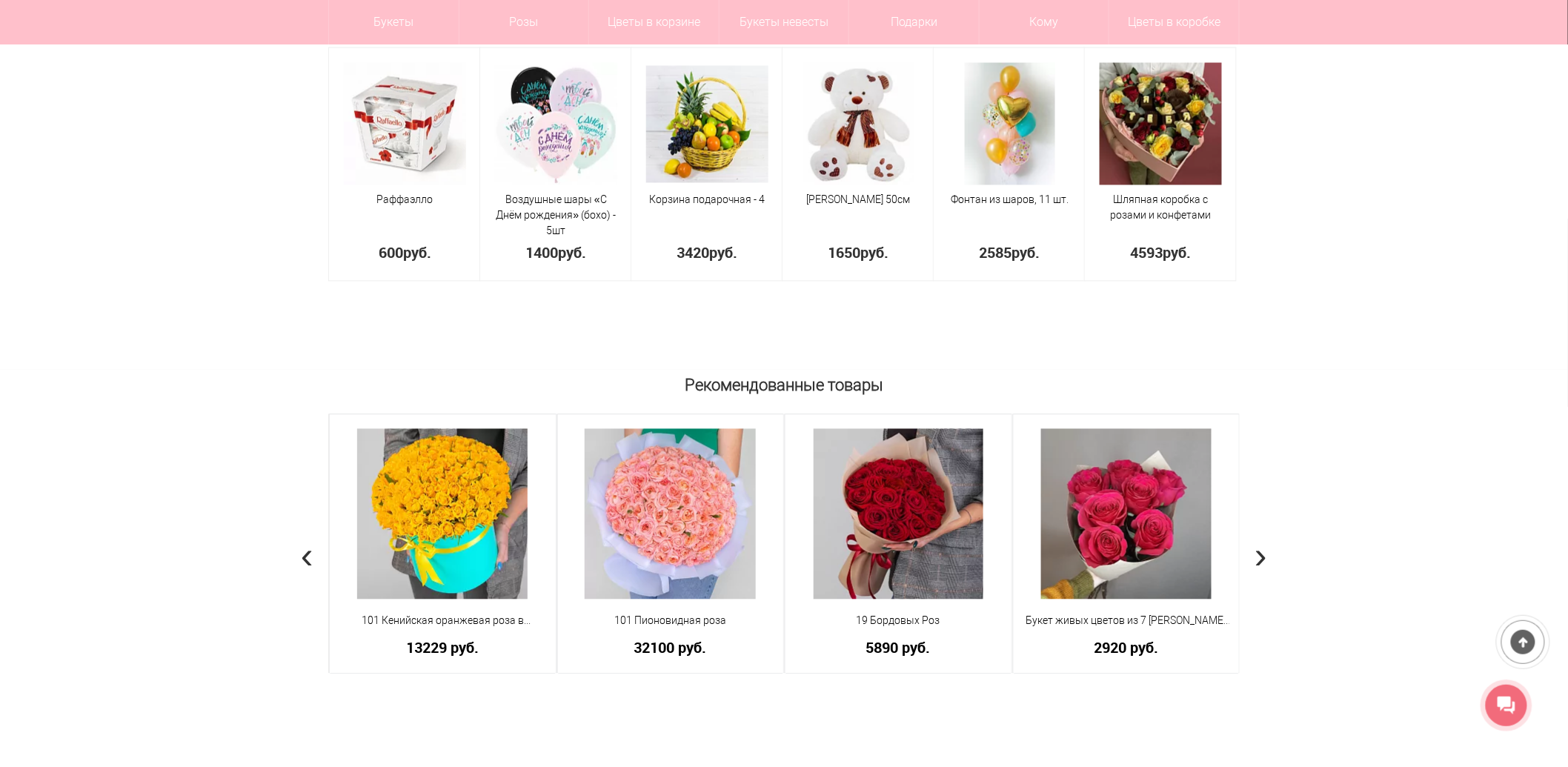
click at [1257, 558] on span "›" at bounding box center [1261, 555] width 13 height 43
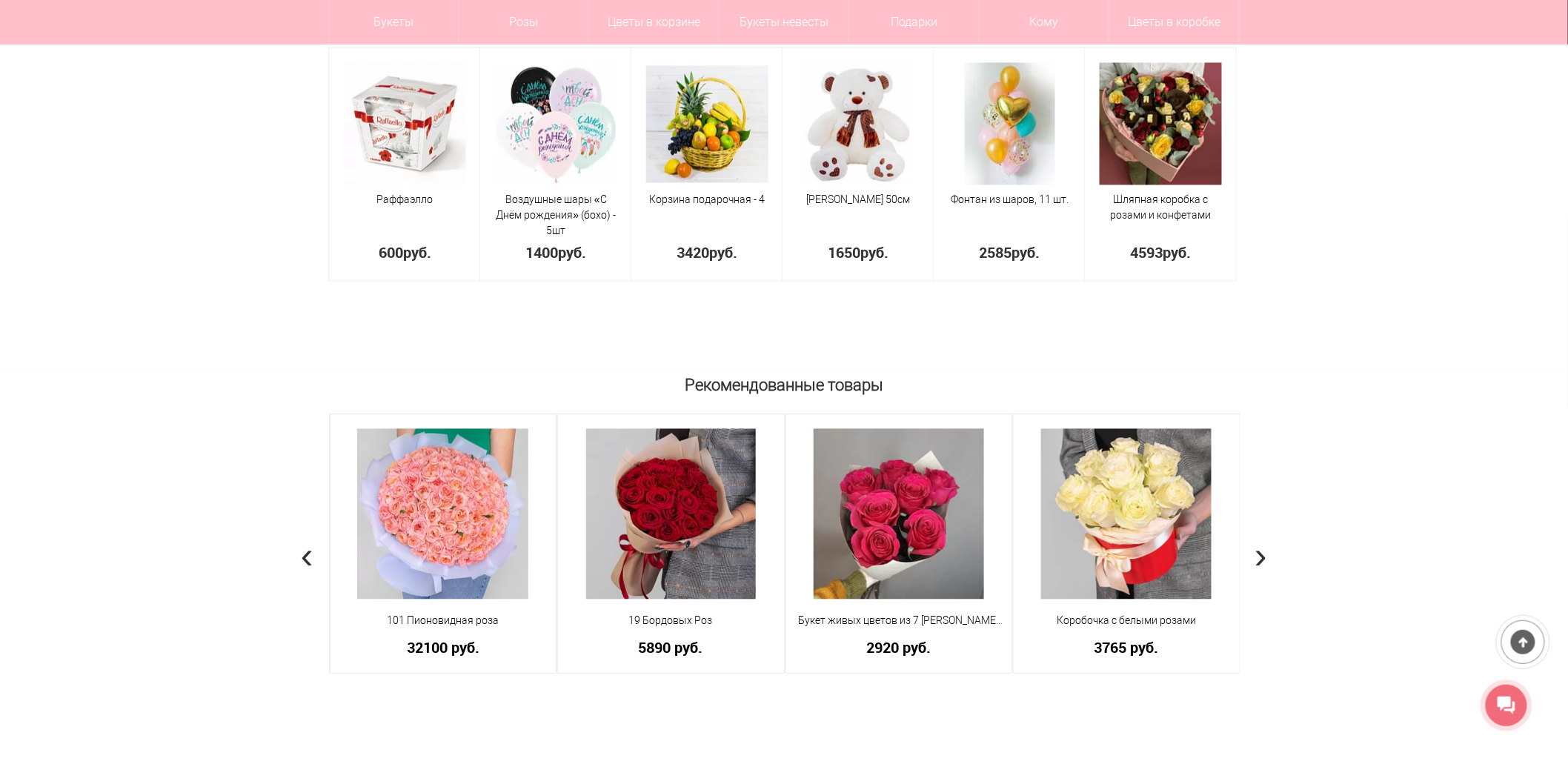
click at [1257, 558] on span "›" at bounding box center [1261, 555] width 13 height 43
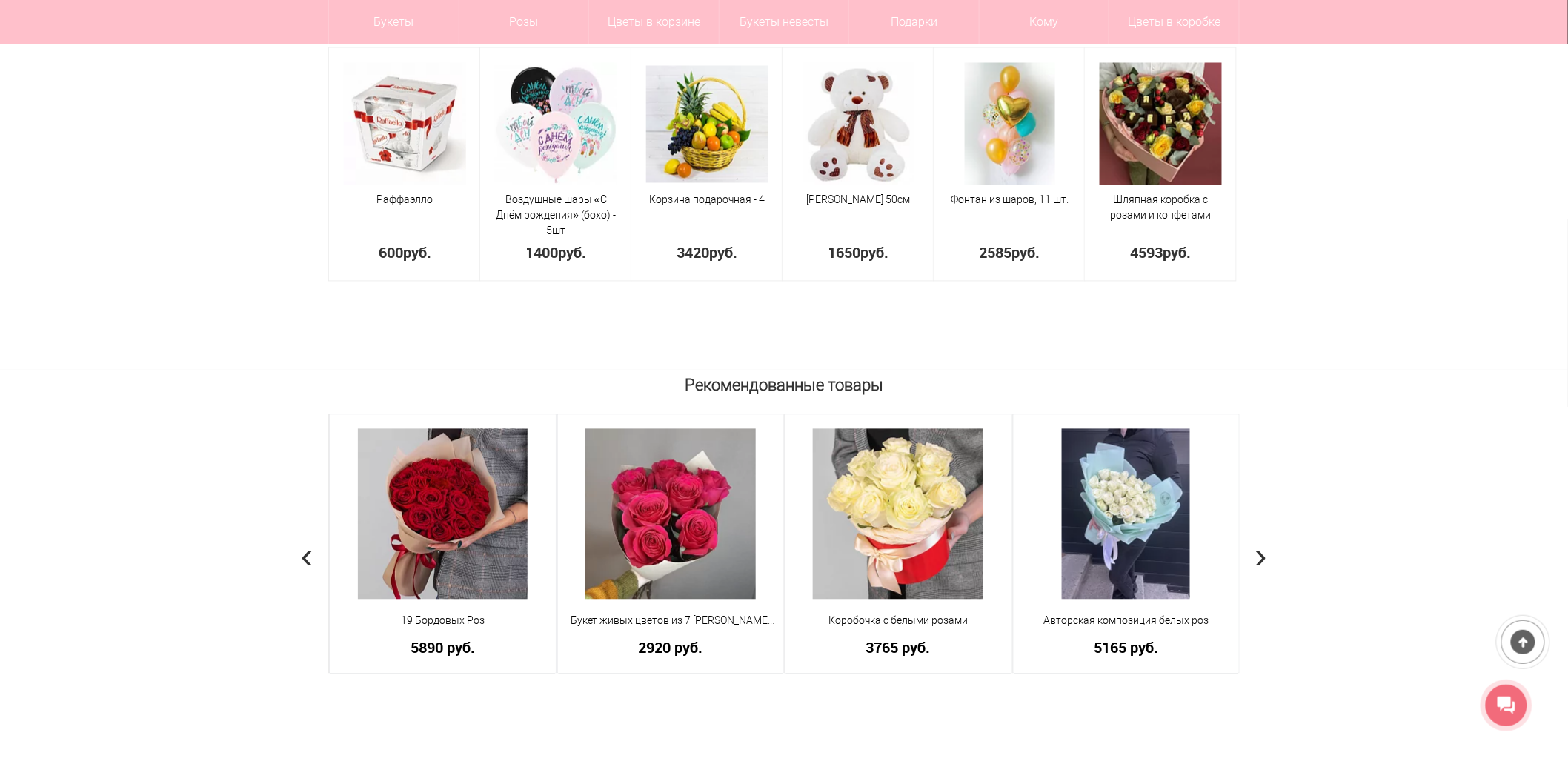
click at [1262, 557] on span "›" at bounding box center [1261, 555] width 13 height 43
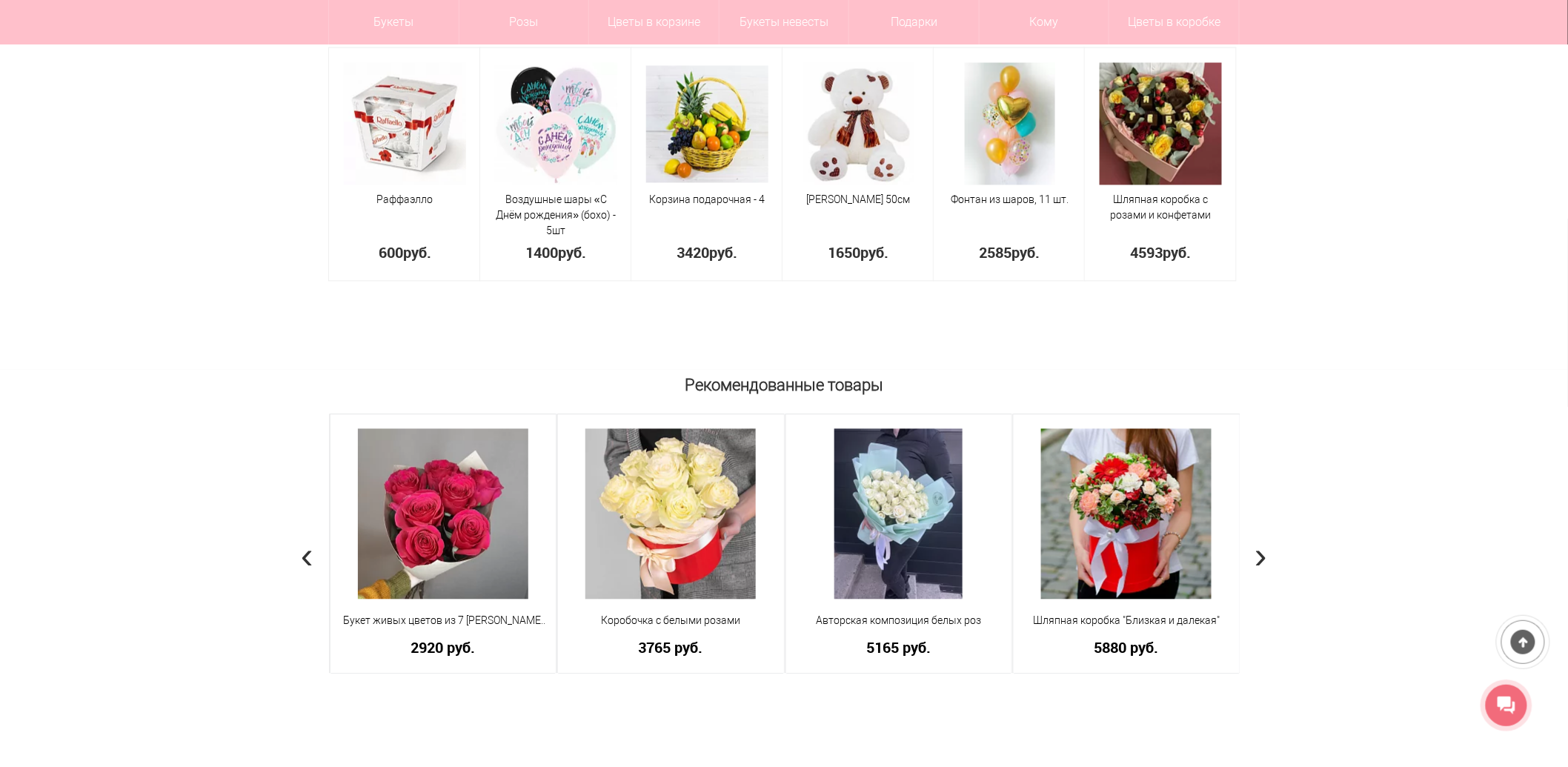
click at [1264, 557] on span "›" at bounding box center [1261, 555] width 13 height 43
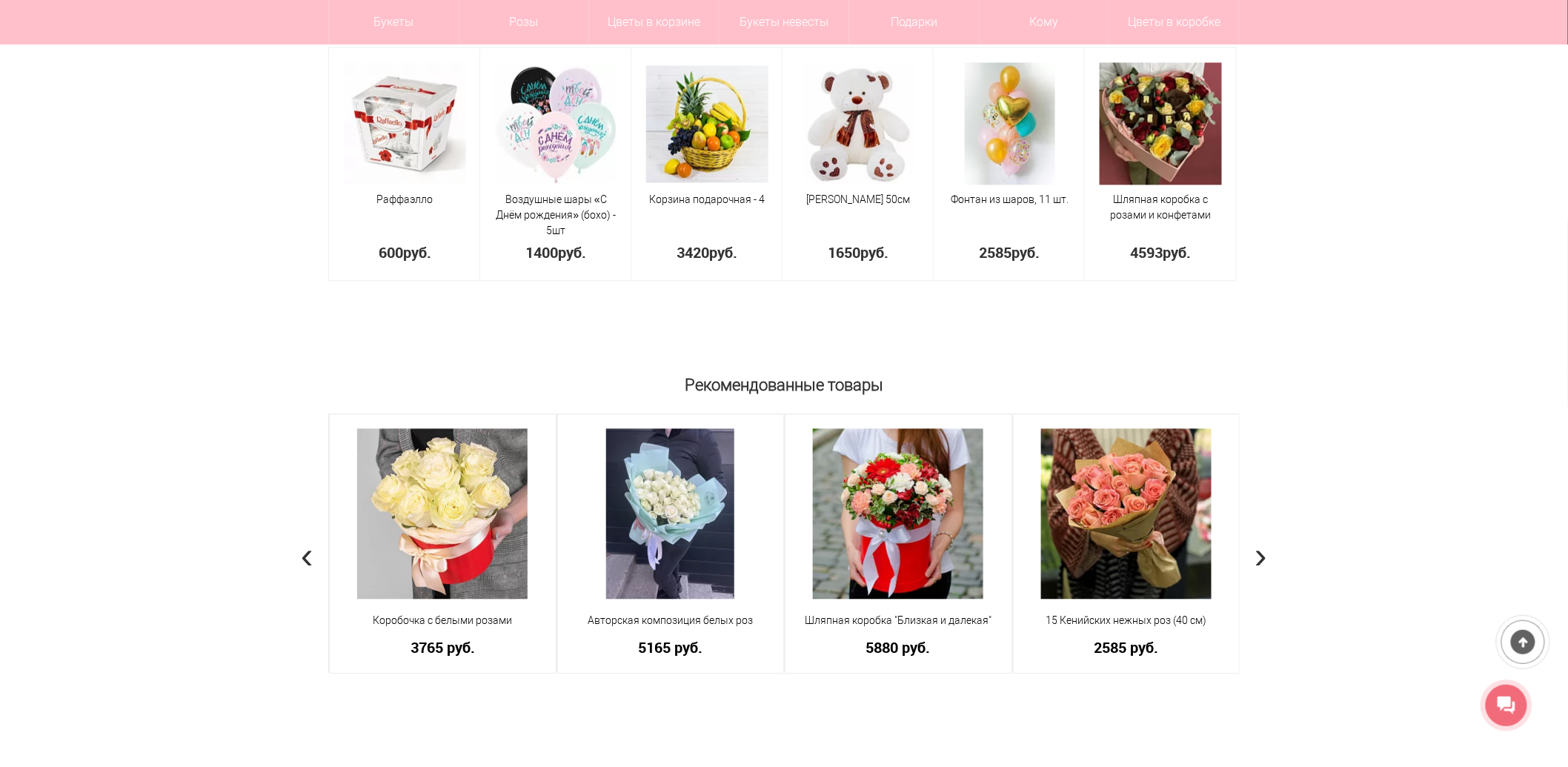
click at [1264, 557] on span "›" at bounding box center [1261, 555] width 13 height 43
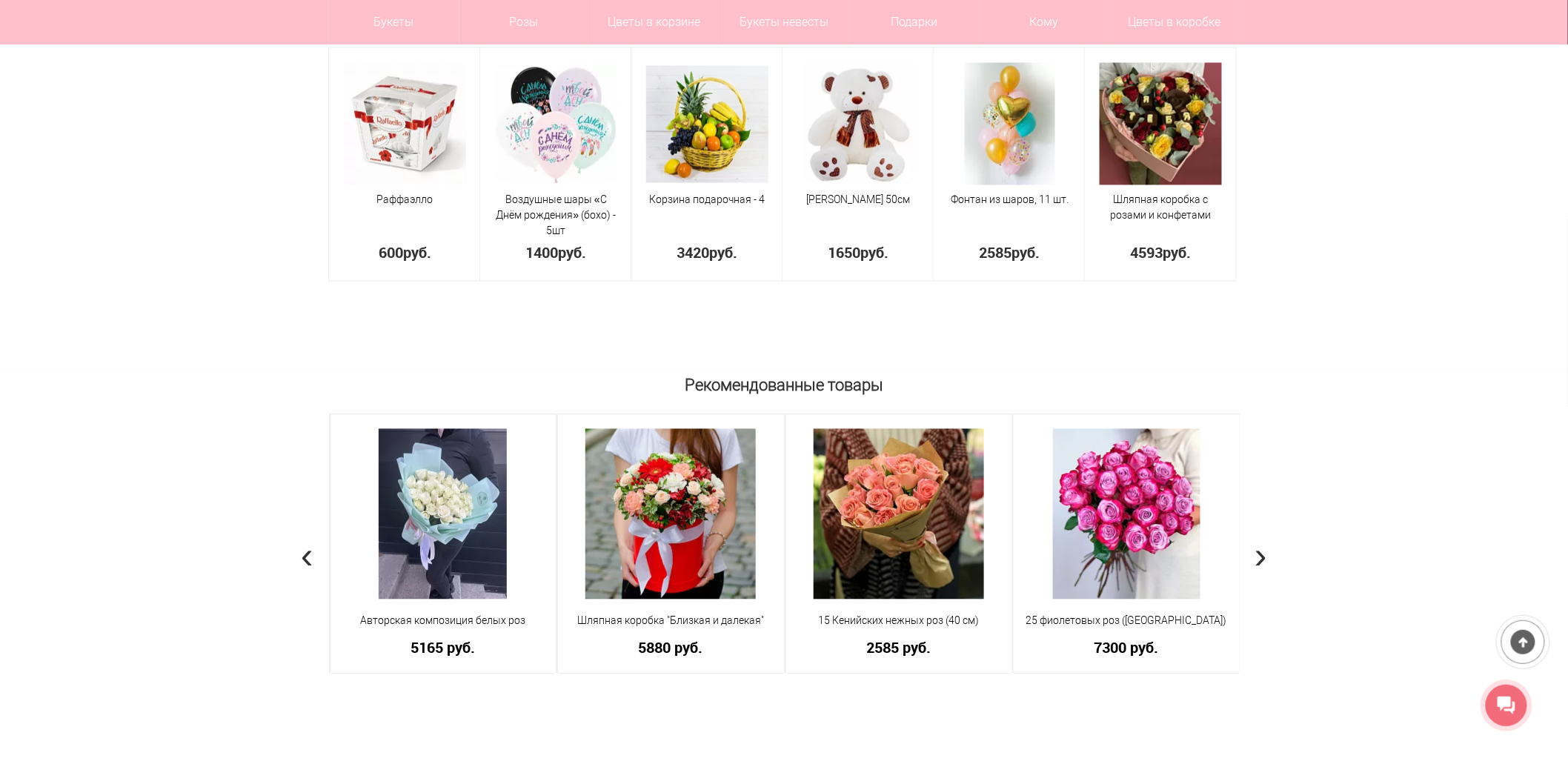
click at [1267, 557] on div "Рекомендованные товары 15 Нежных роз Кенийская Роза - 15 шт Зелень Дизайнерская…" at bounding box center [784, 604] width 1568 height 470
click at [1268, 558] on div "Рекомендованные товары 15 Нежных роз Кенийская Роза - 15 шт Зелень Дизайнерская…" at bounding box center [784, 604] width 1568 height 470
click at [1263, 558] on span "›" at bounding box center [1261, 555] width 13 height 43
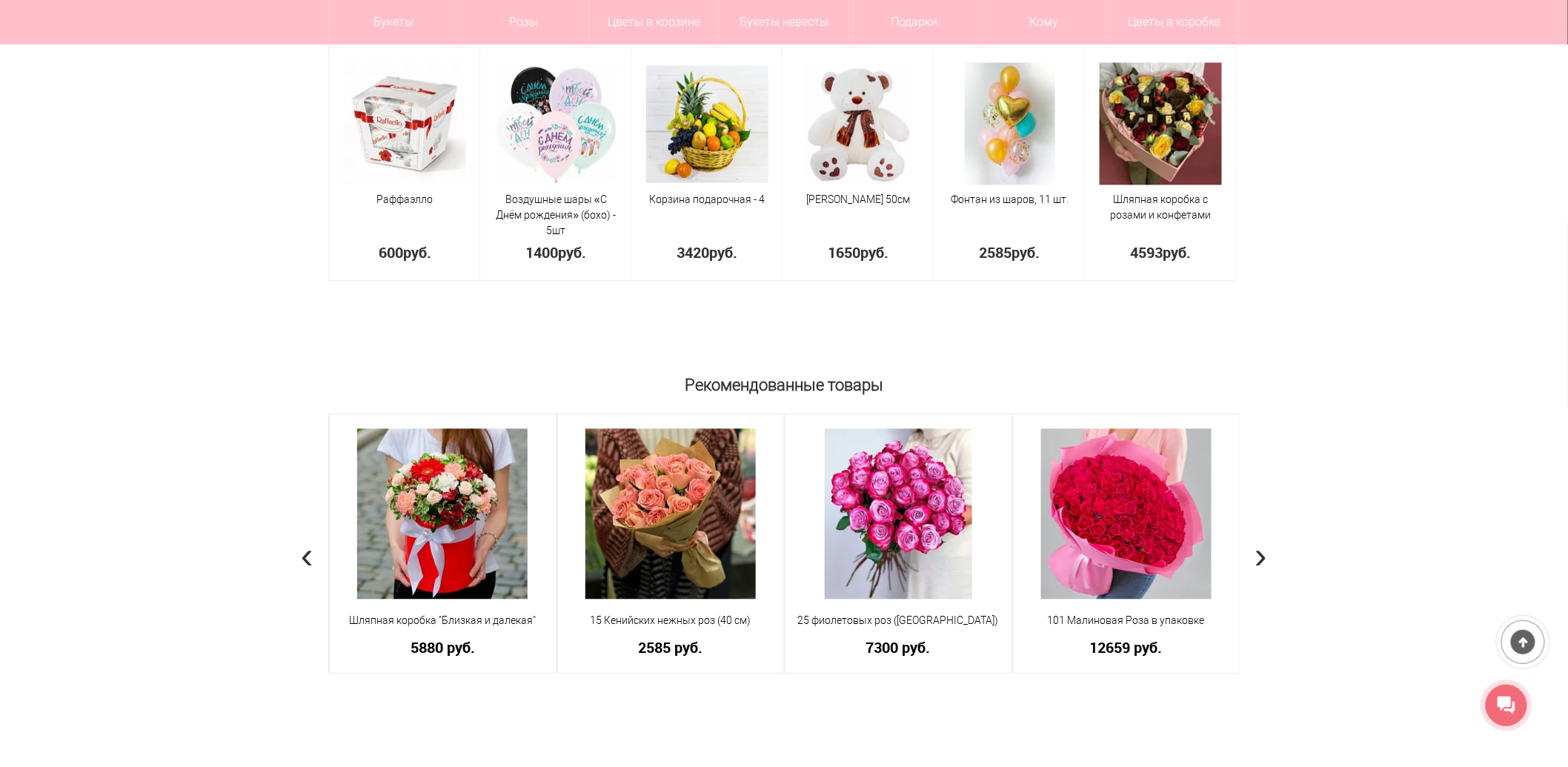
click at [1263, 558] on span "›" at bounding box center [1261, 555] width 13 height 43
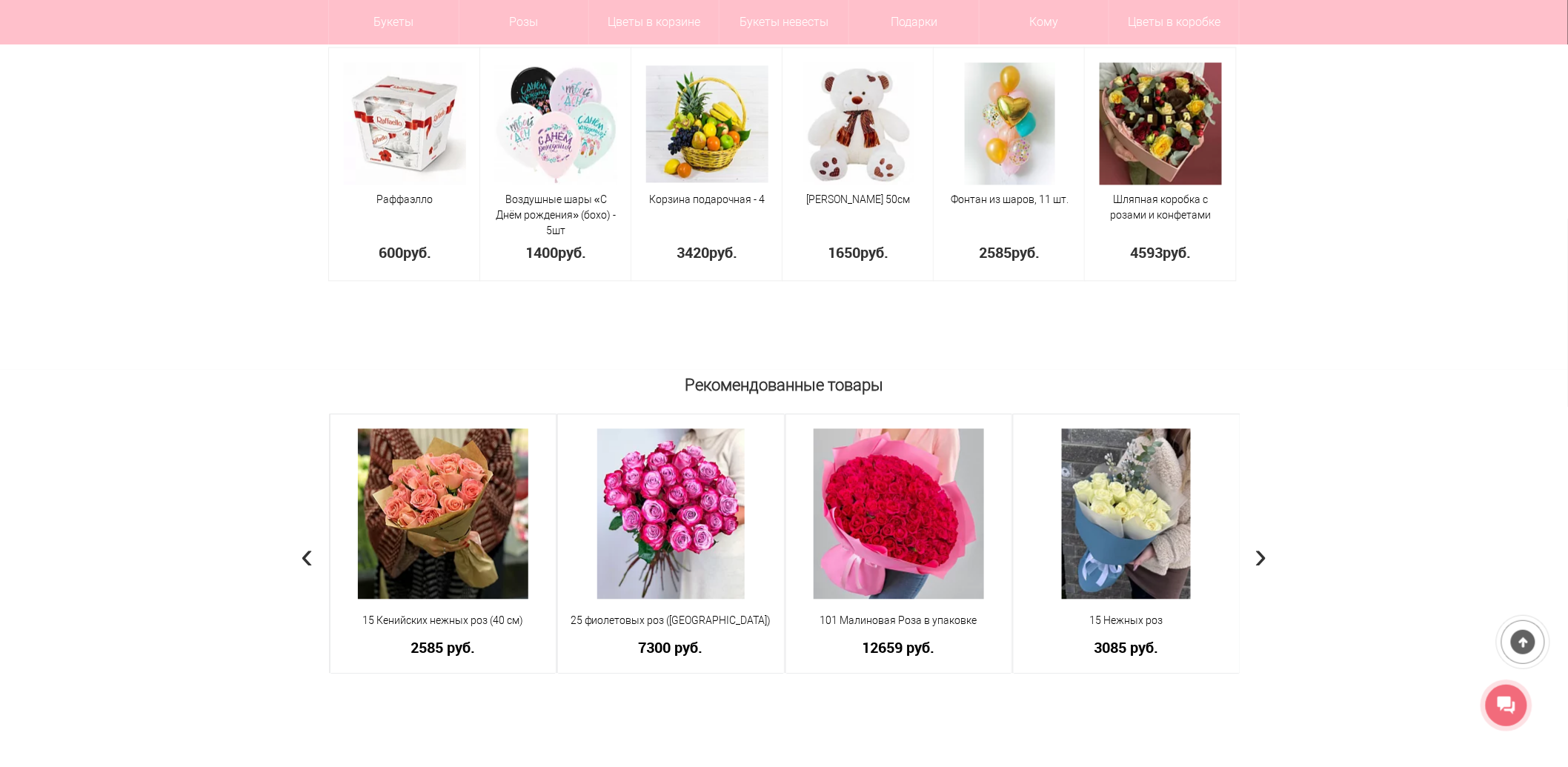
click at [1263, 558] on span "›" at bounding box center [1261, 555] width 13 height 43
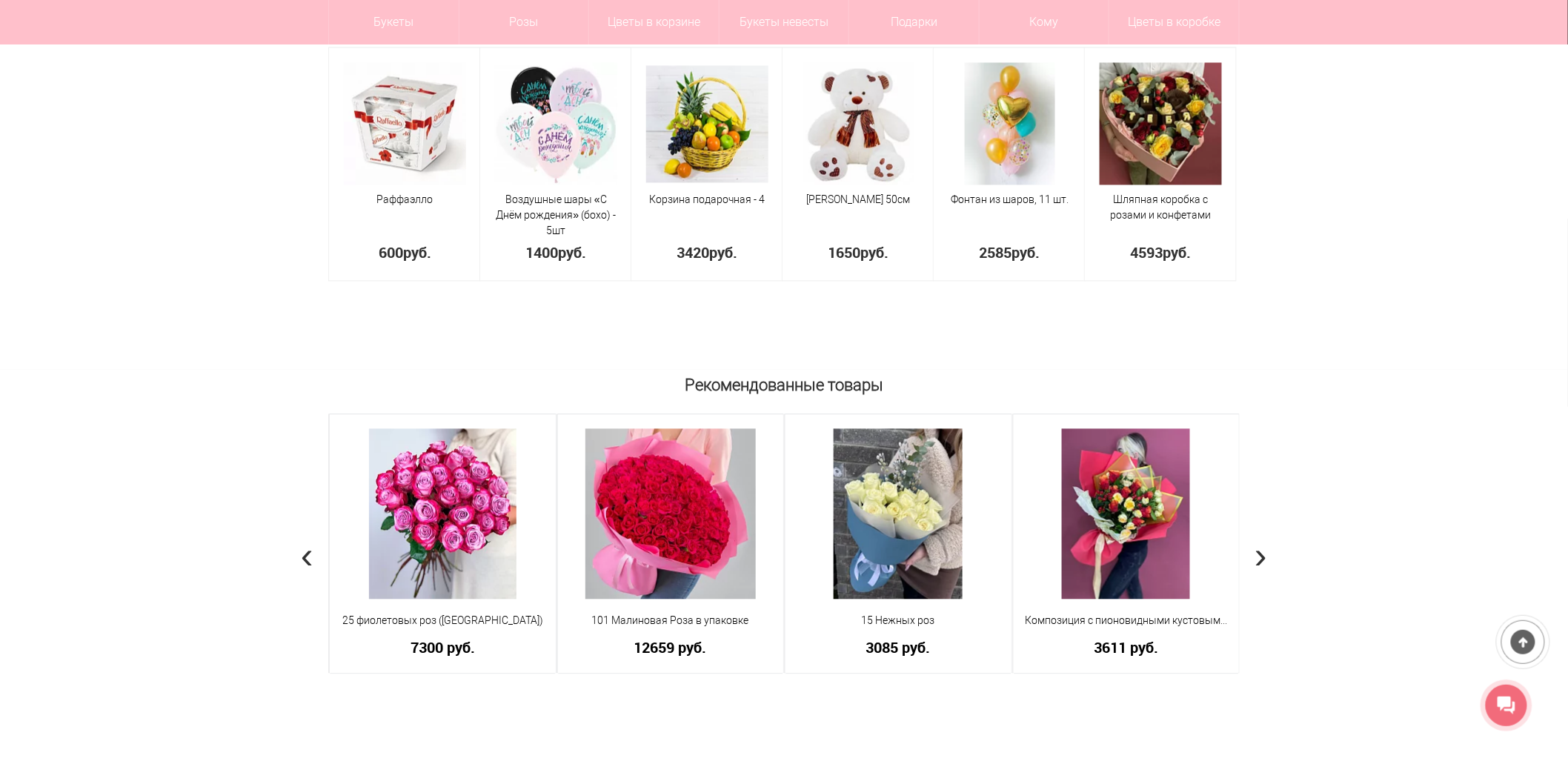
click at [1263, 558] on span "›" at bounding box center [1261, 555] width 13 height 43
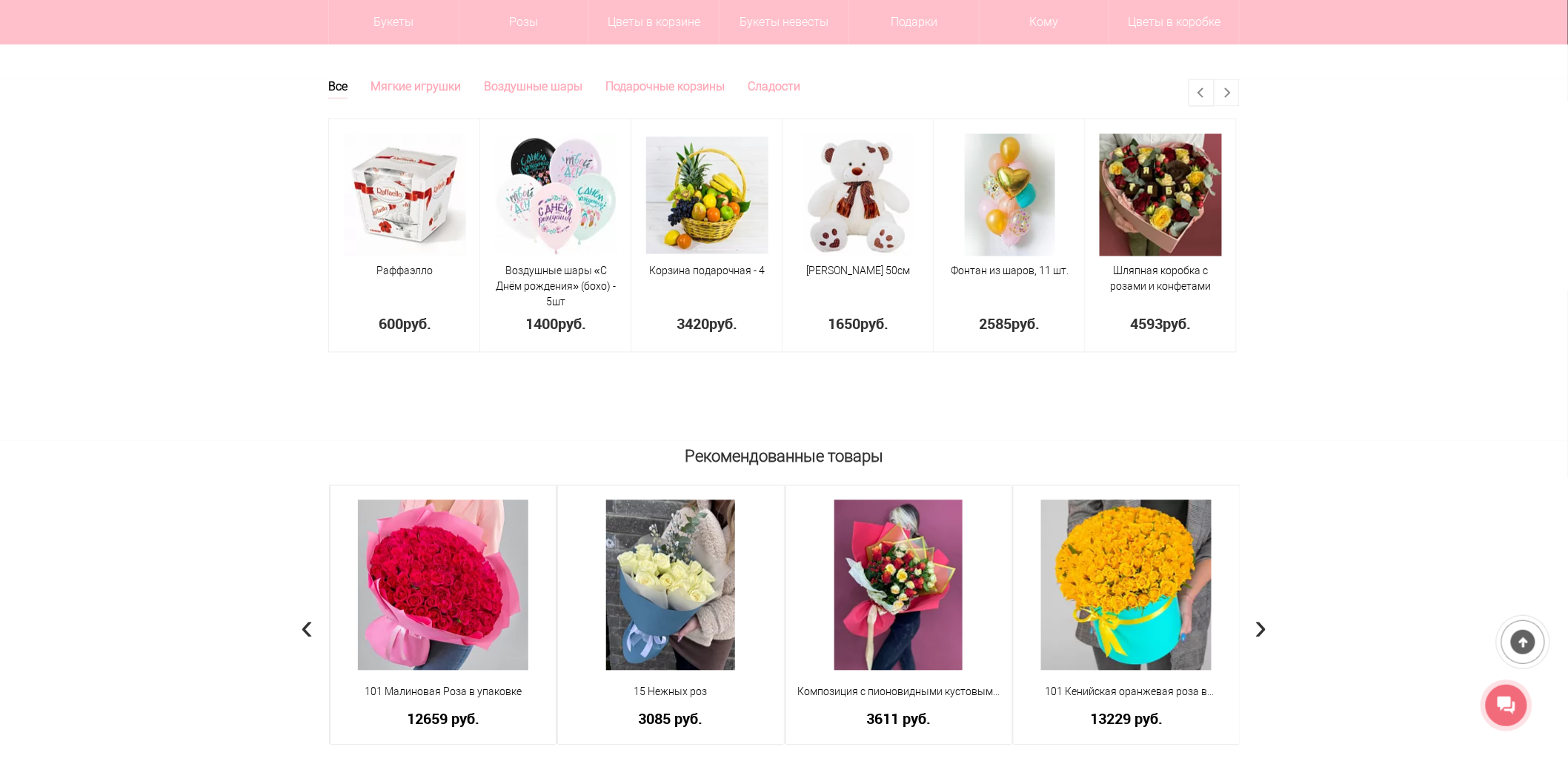
scroll to position [771, 0]
